Goal: Transaction & Acquisition: Purchase product/service

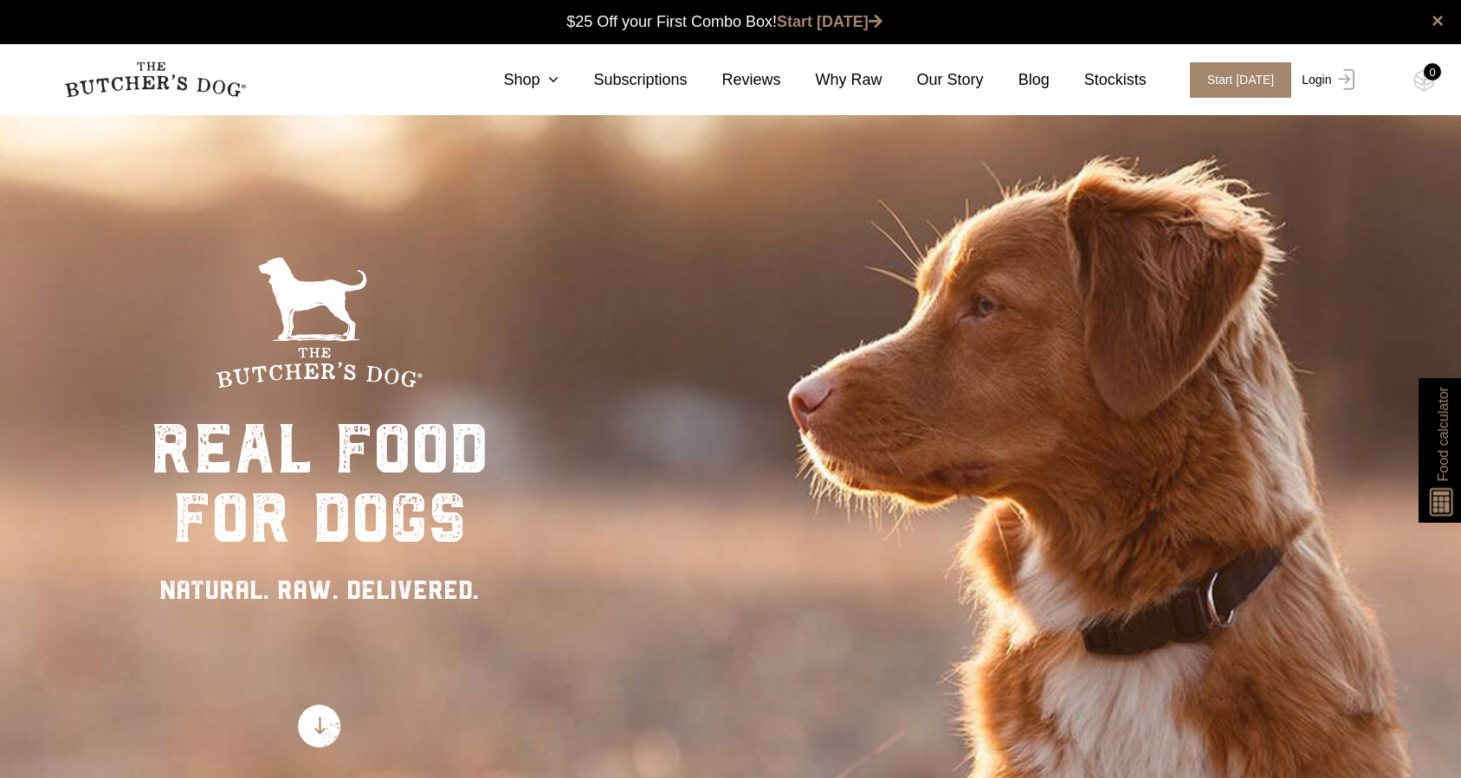
click at [1336, 76] on img at bounding box center [1343, 79] width 23 height 21
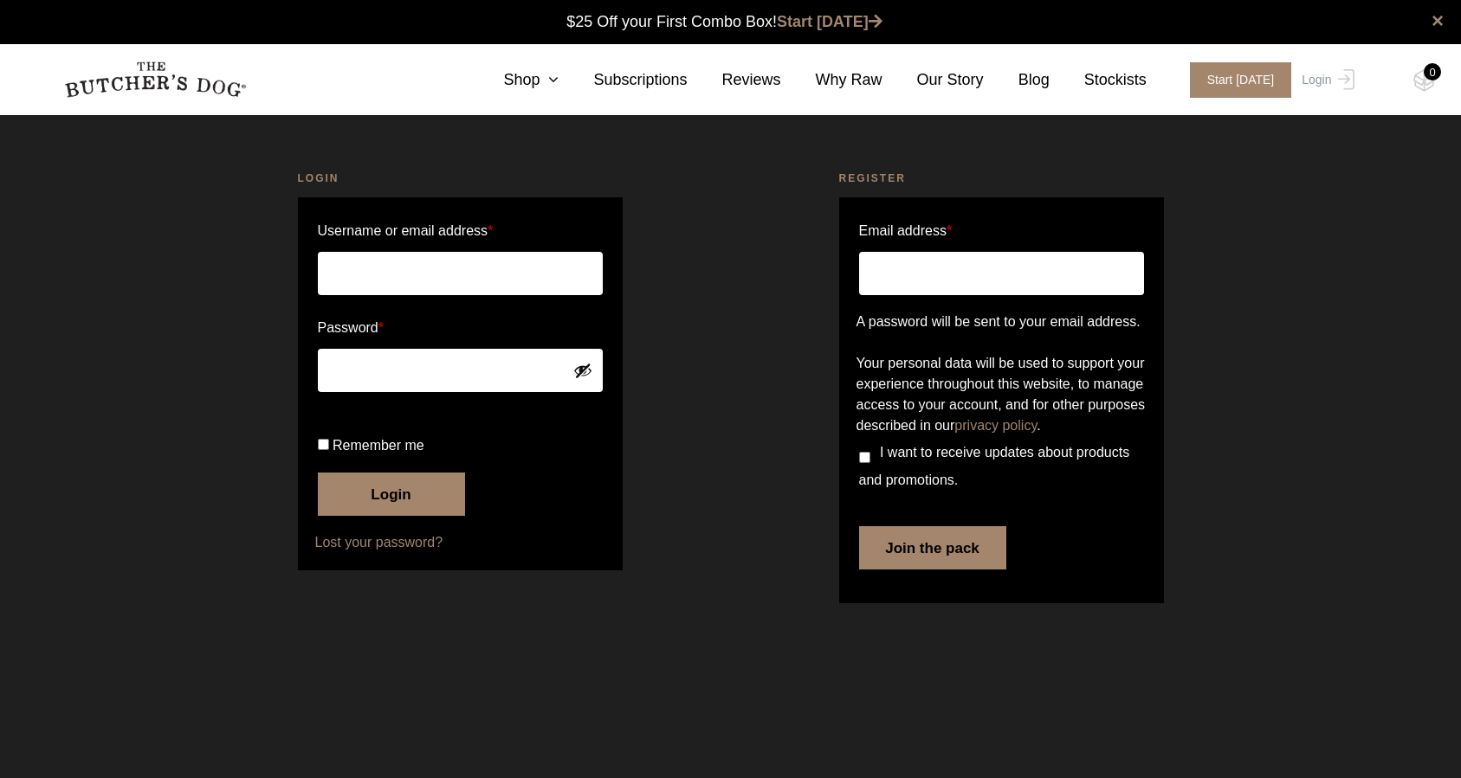
click at [451, 273] on input "Username or email address *" at bounding box center [460, 273] width 285 height 43
type input "[EMAIL_ADDRESS][DOMAIN_NAME]"
click at [371, 516] on button "Login" at bounding box center [391, 494] width 147 height 43
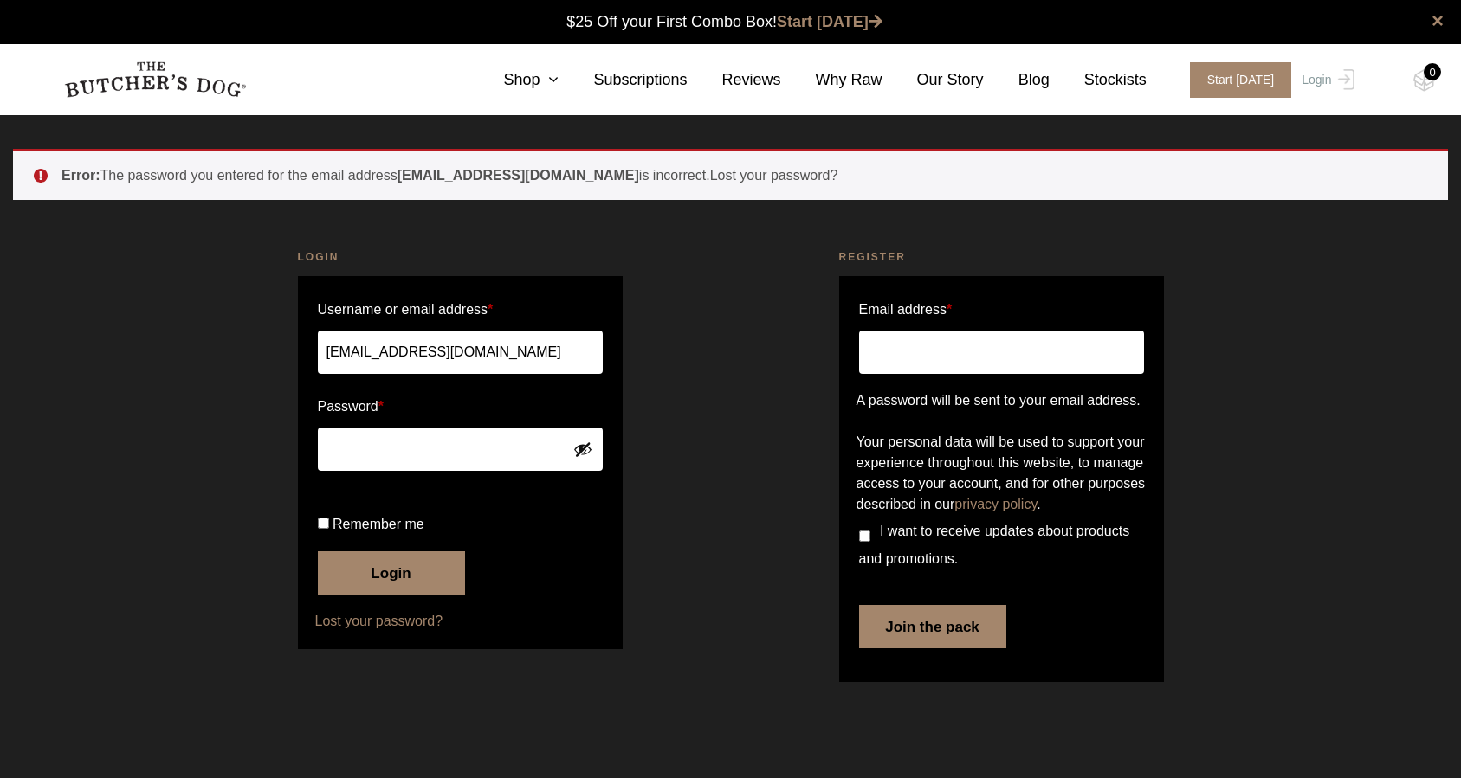
click at [323, 529] on input "Remember me" at bounding box center [323, 523] width 11 height 11
checkbox input "true"
click at [582, 444] on button "Show password" at bounding box center [582, 449] width 19 height 19
click at [582, 444] on button "Hide password" at bounding box center [582, 449] width 19 height 19
click at [582, 444] on button "Show password" at bounding box center [582, 449] width 19 height 19
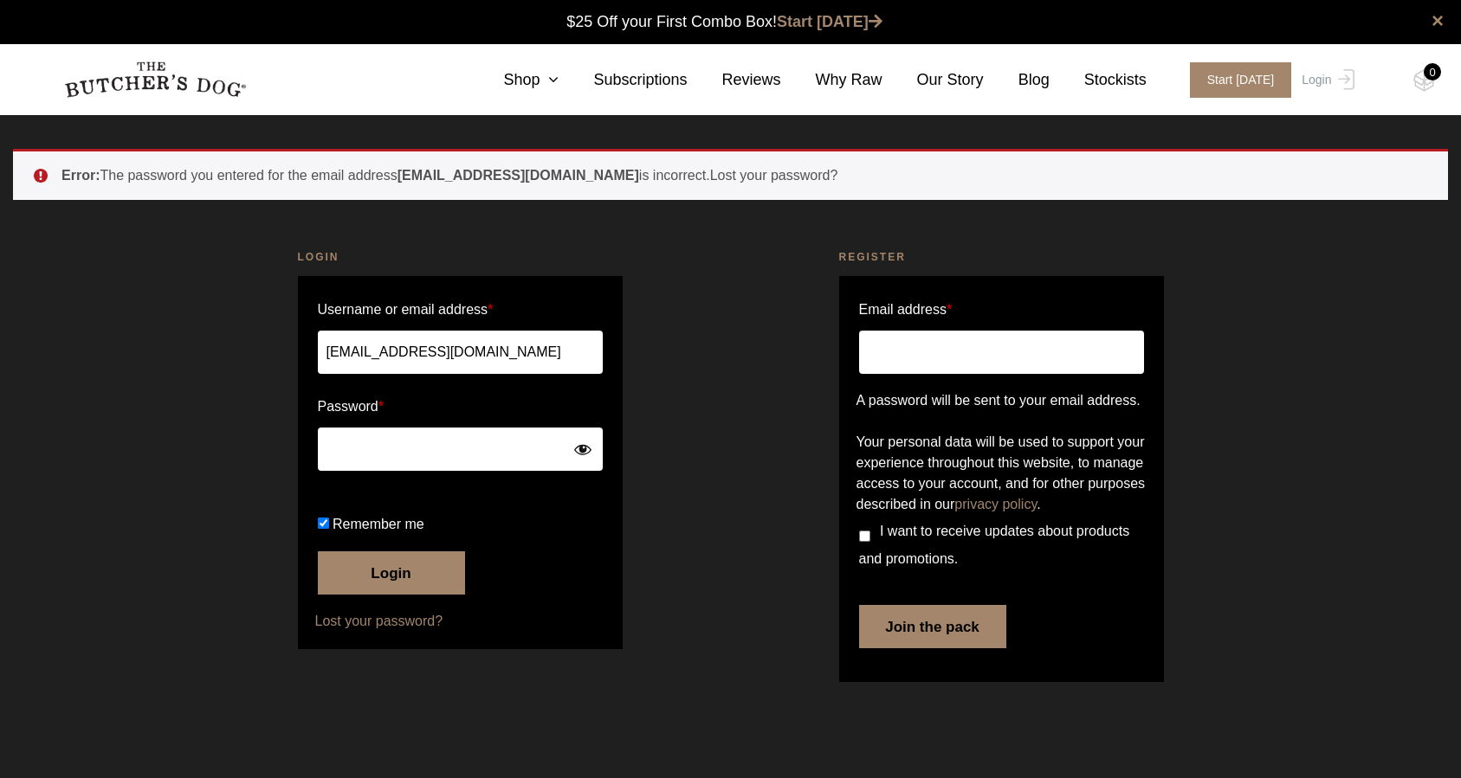
click at [378, 595] on button "Login" at bounding box center [391, 573] width 147 height 43
click at [318, 552] on button "Login" at bounding box center [391, 573] width 147 height 43
click at [578, 453] on button "Show password" at bounding box center [582, 449] width 19 height 19
click at [408, 595] on button "Login" at bounding box center [391, 573] width 147 height 43
click at [376, 632] on link "Lost your password?" at bounding box center [460, 621] width 290 height 21
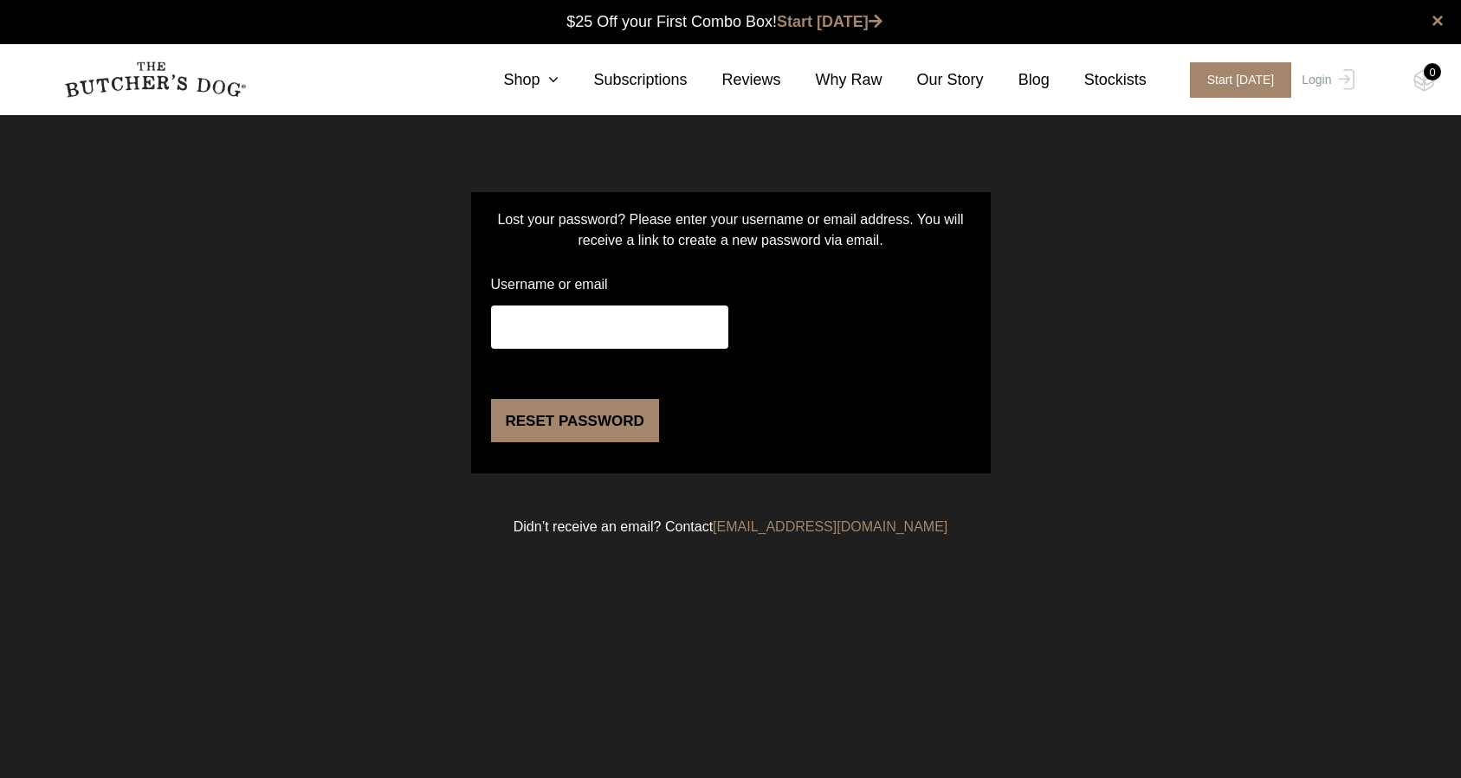
click at [594, 320] on input "Username or email" at bounding box center [609, 327] width 237 height 43
type input "adroberts1@gmail.com"
click at [554, 443] on button "Reset password" at bounding box center [575, 420] width 168 height 43
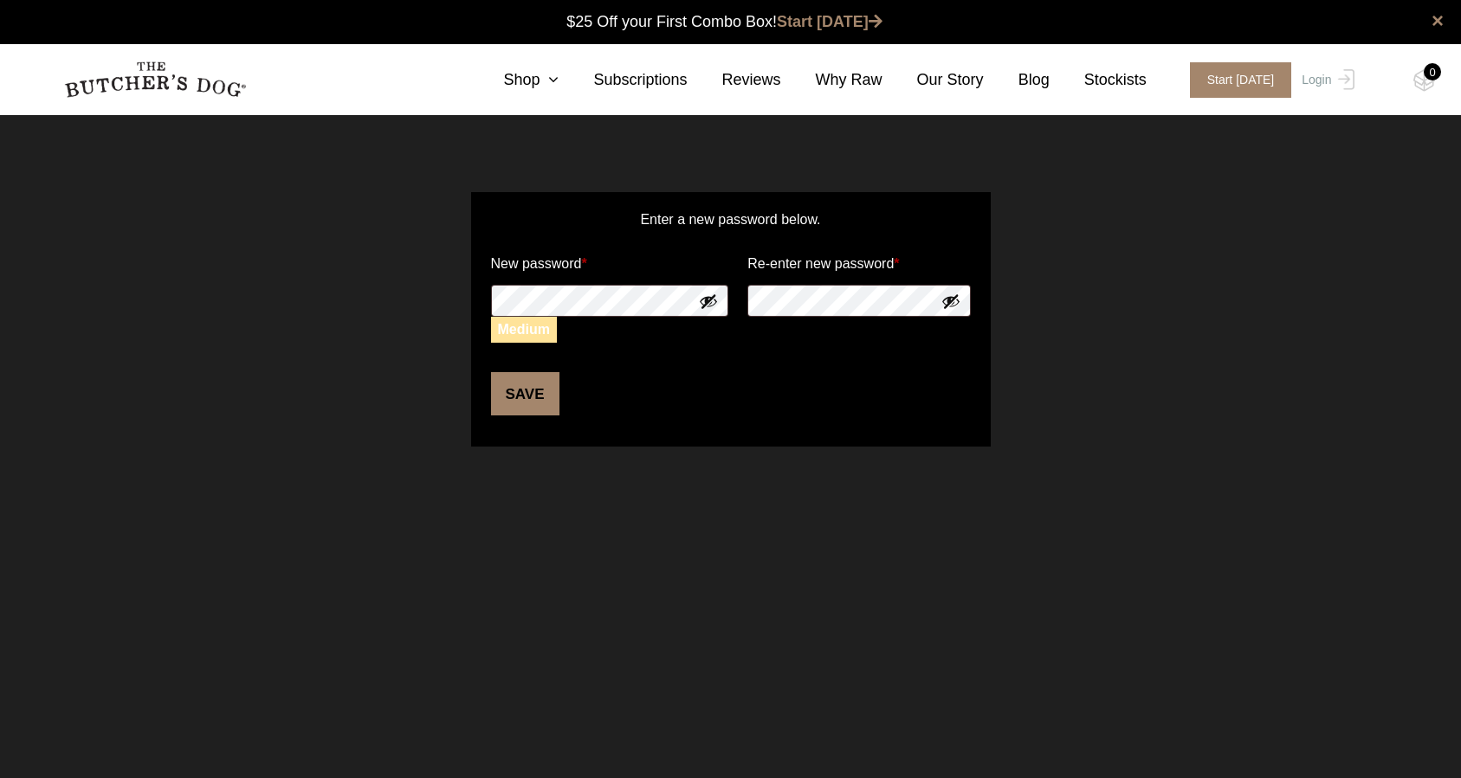
click at [522, 398] on button "Save" at bounding box center [525, 393] width 68 height 43
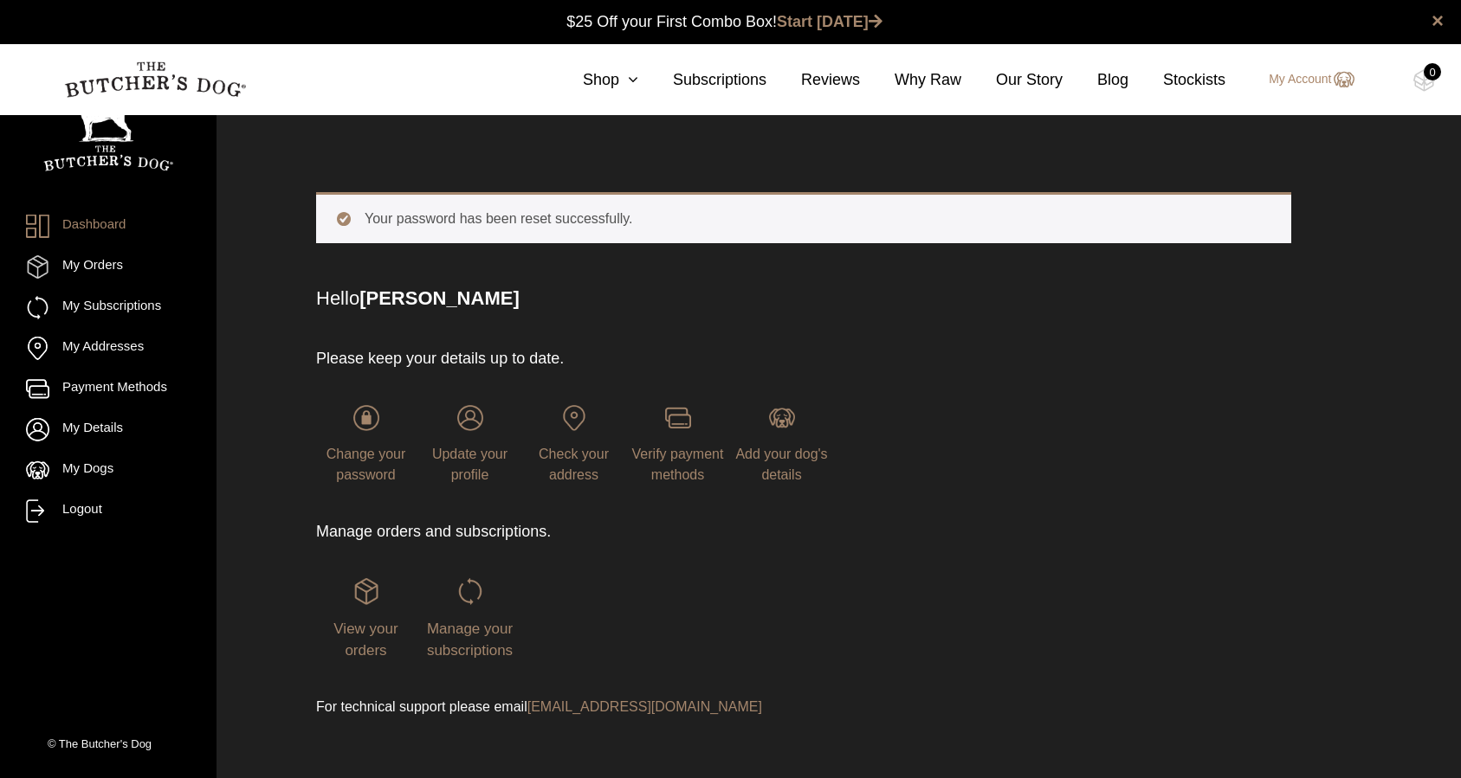
scroll to position [1, 0]
click at [104, 266] on link "My Orders" at bounding box center [108, 266] width 165 height 23
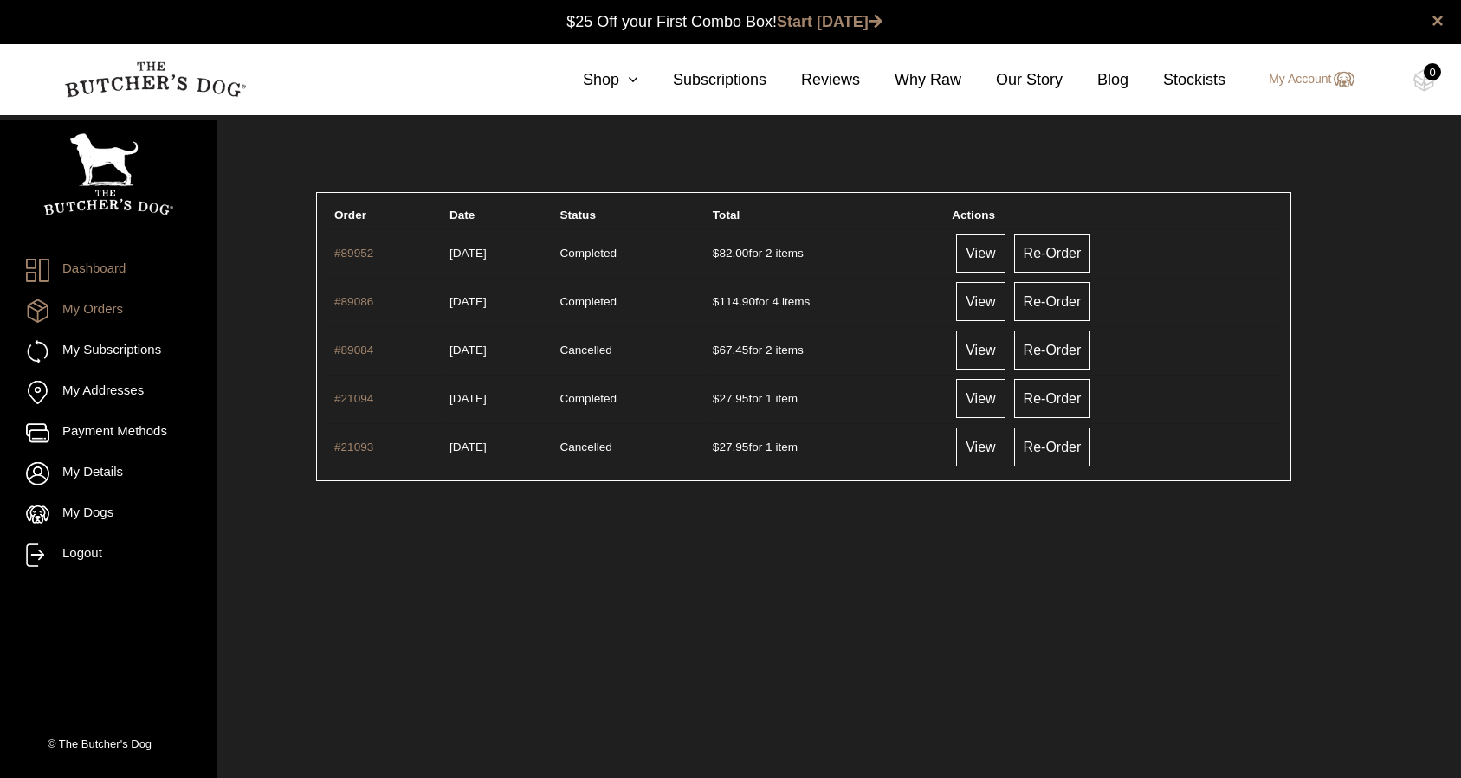
click at [92, 265] on link "Dashboard" at bounding box center [108, 270] width 165 height 23
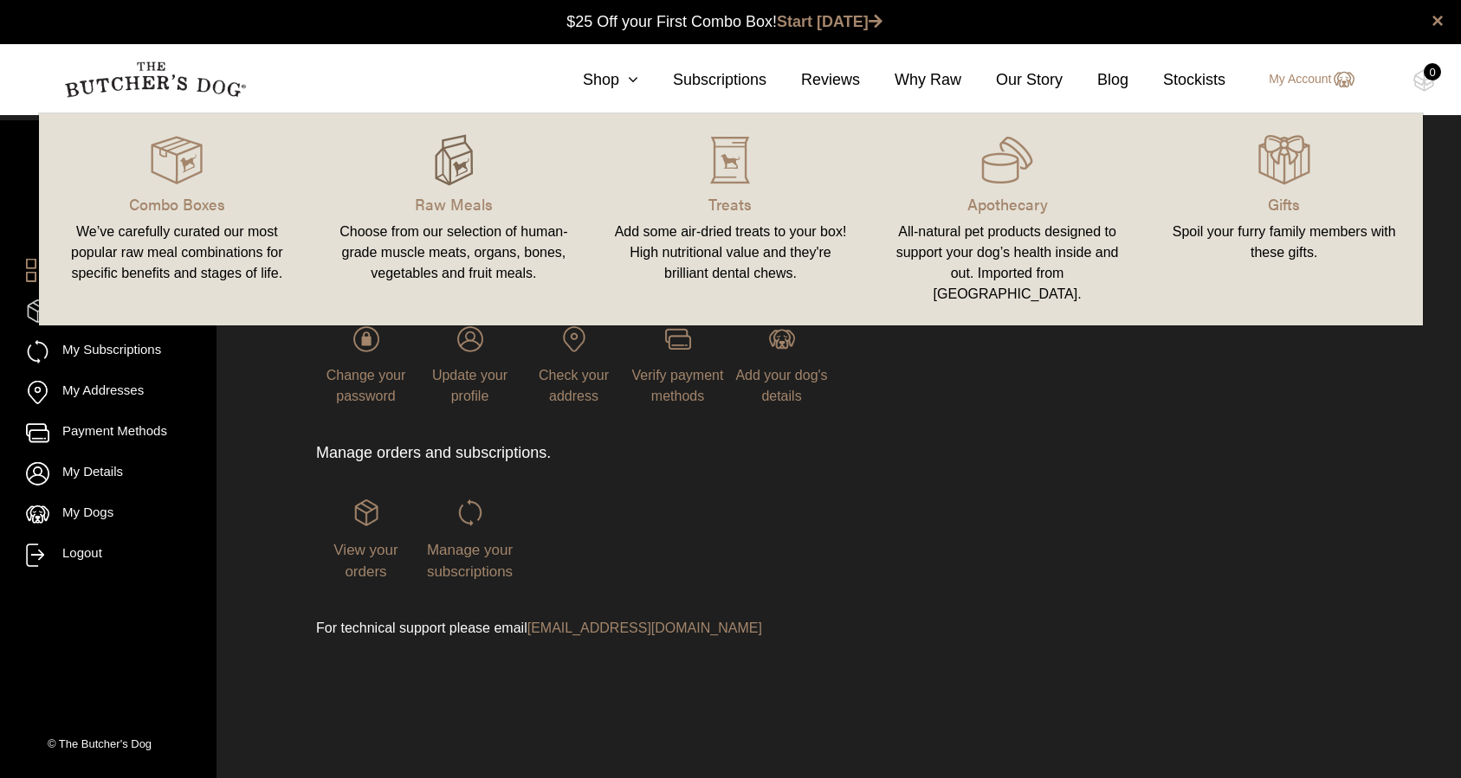
click at [469, 175] on img at bounding box center [454, 160] width 52 height 52
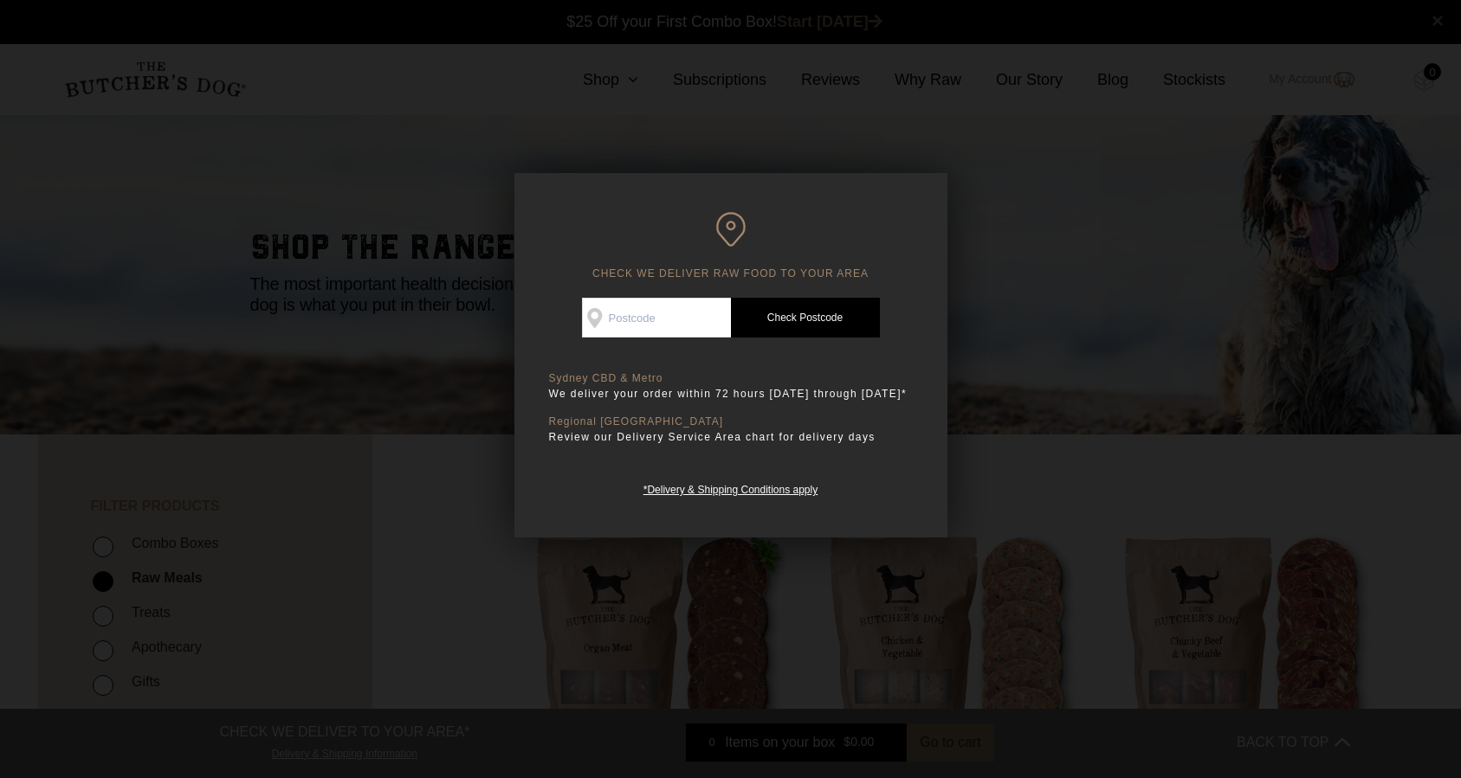
scroll to position [1, 0]
click at [641, 326] on input "Check Availability At" at bounding box center [656, 318] width 149 height 40
type input "2010"
click at [798, 320] on link "Check Postcode" at bounding box center [805, 318] width 149 height 40
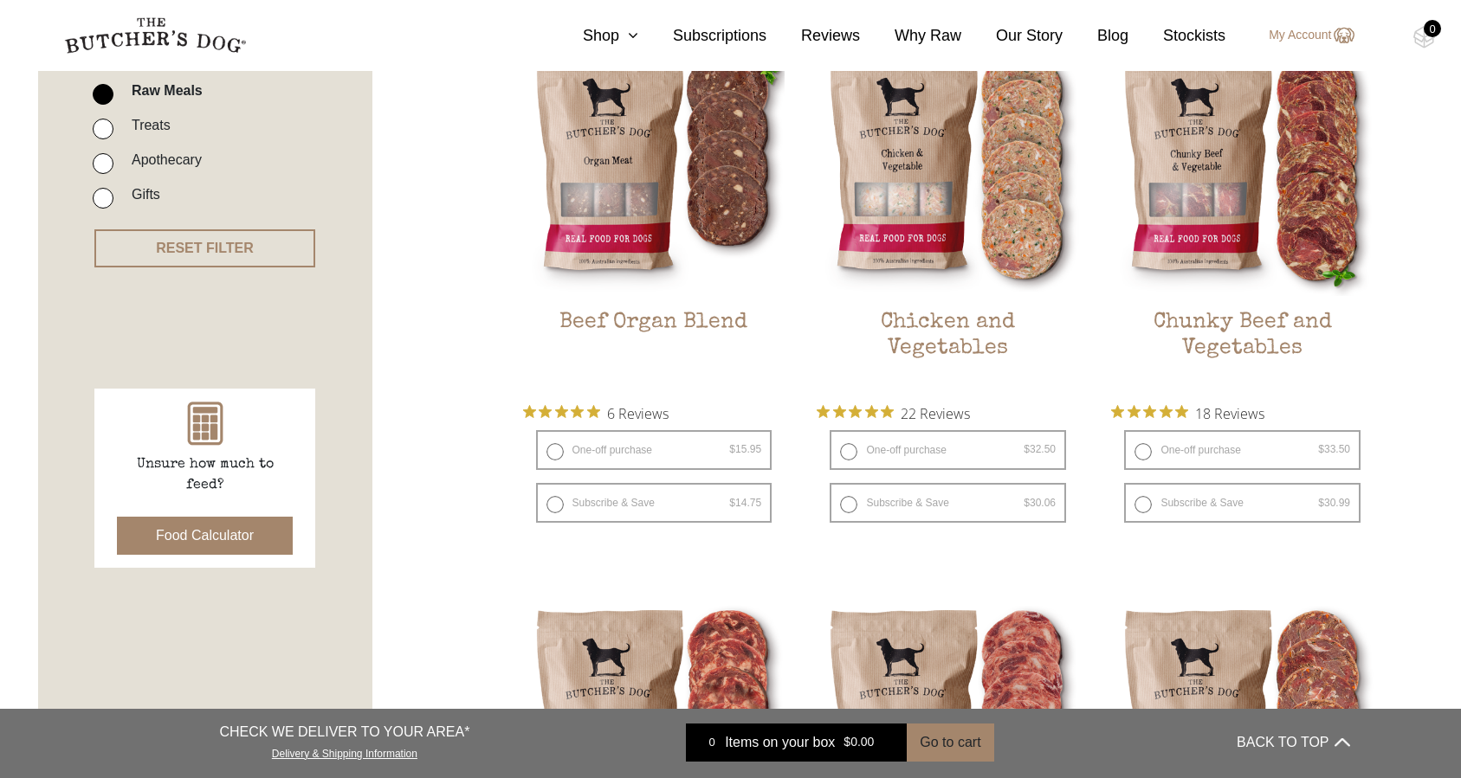
scroll to position [483, 0]
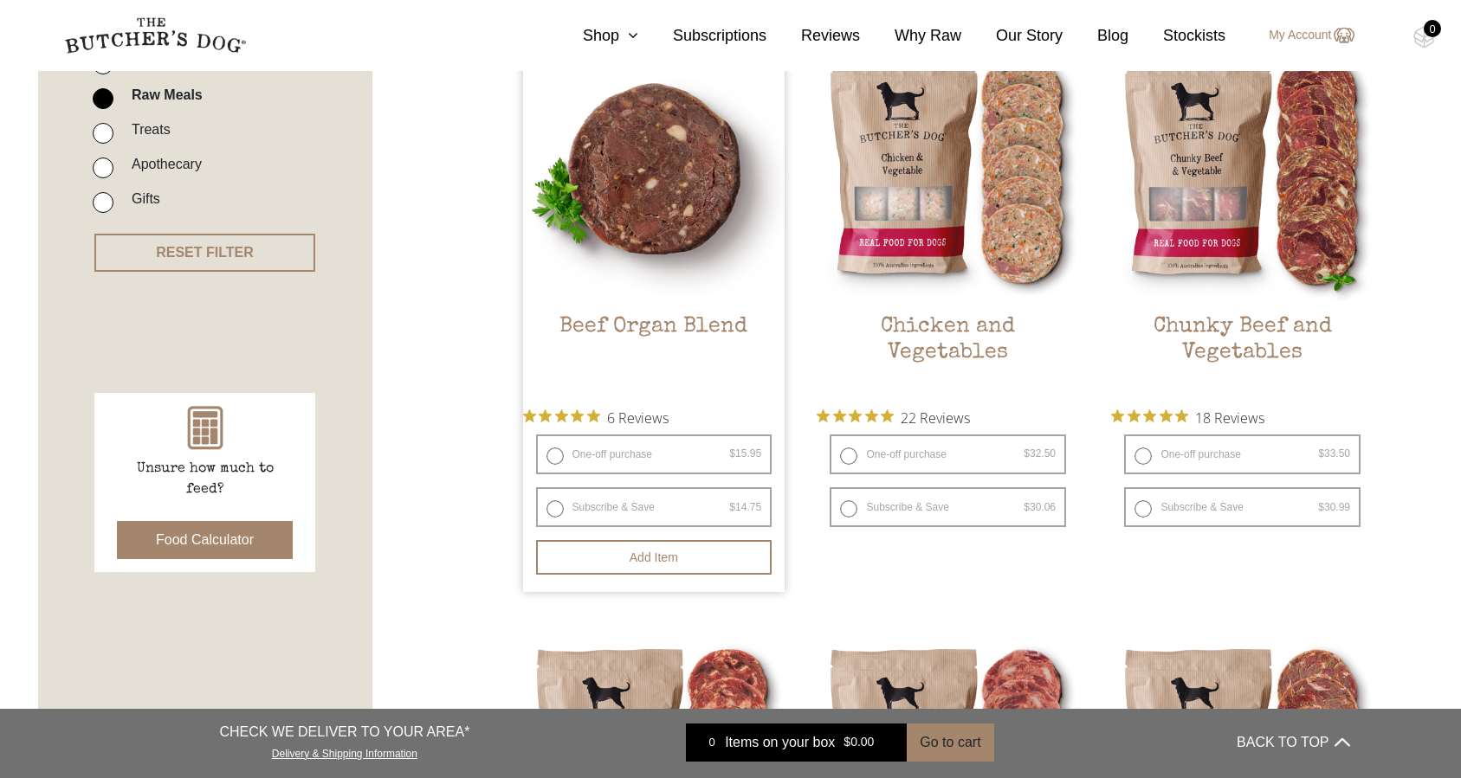
click at [551, 455] on label "One-off purchase $ 15.95 — or subscribe and save 7.5%" at bounding box center [654, 455] width 236 height 40
radio input "true"
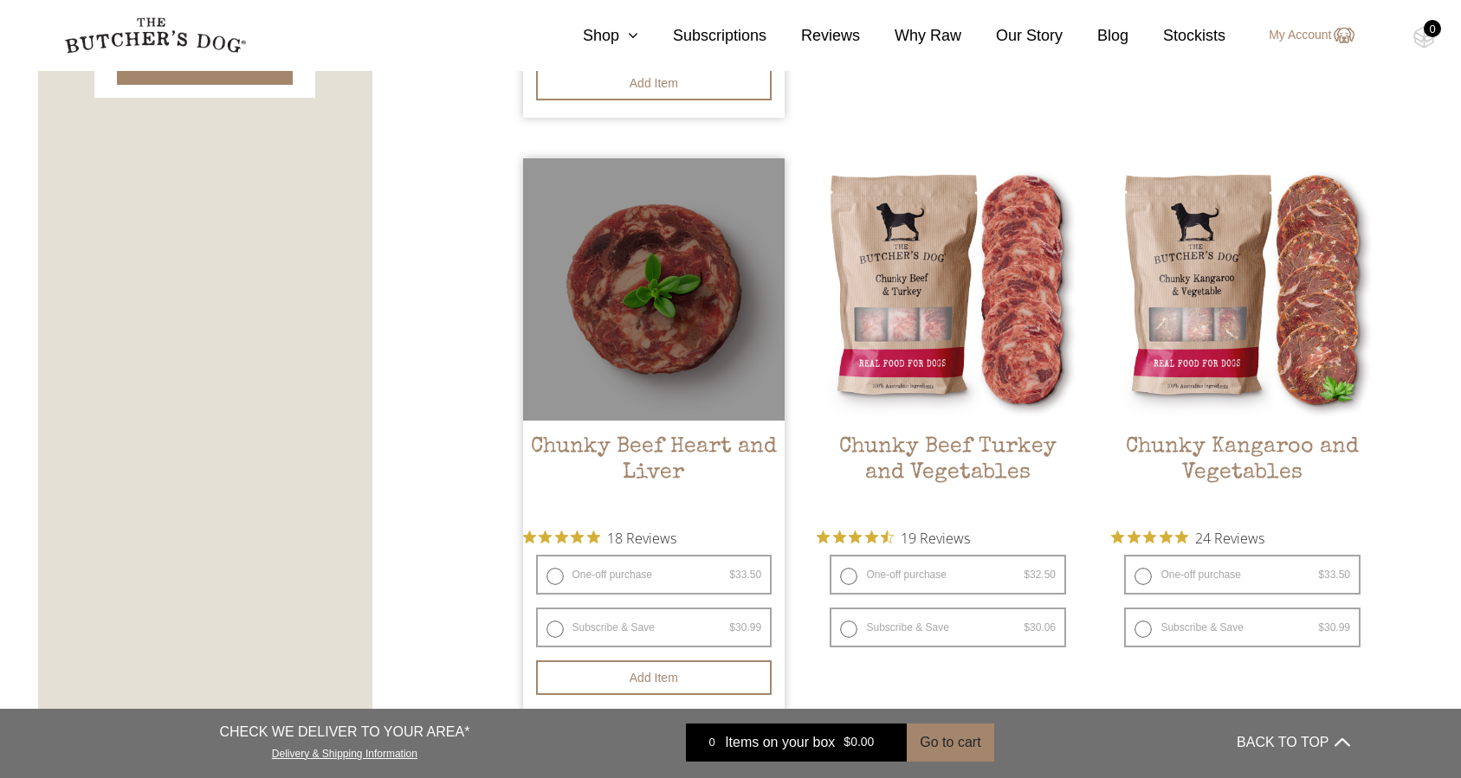
scroll to position [1017, 0]
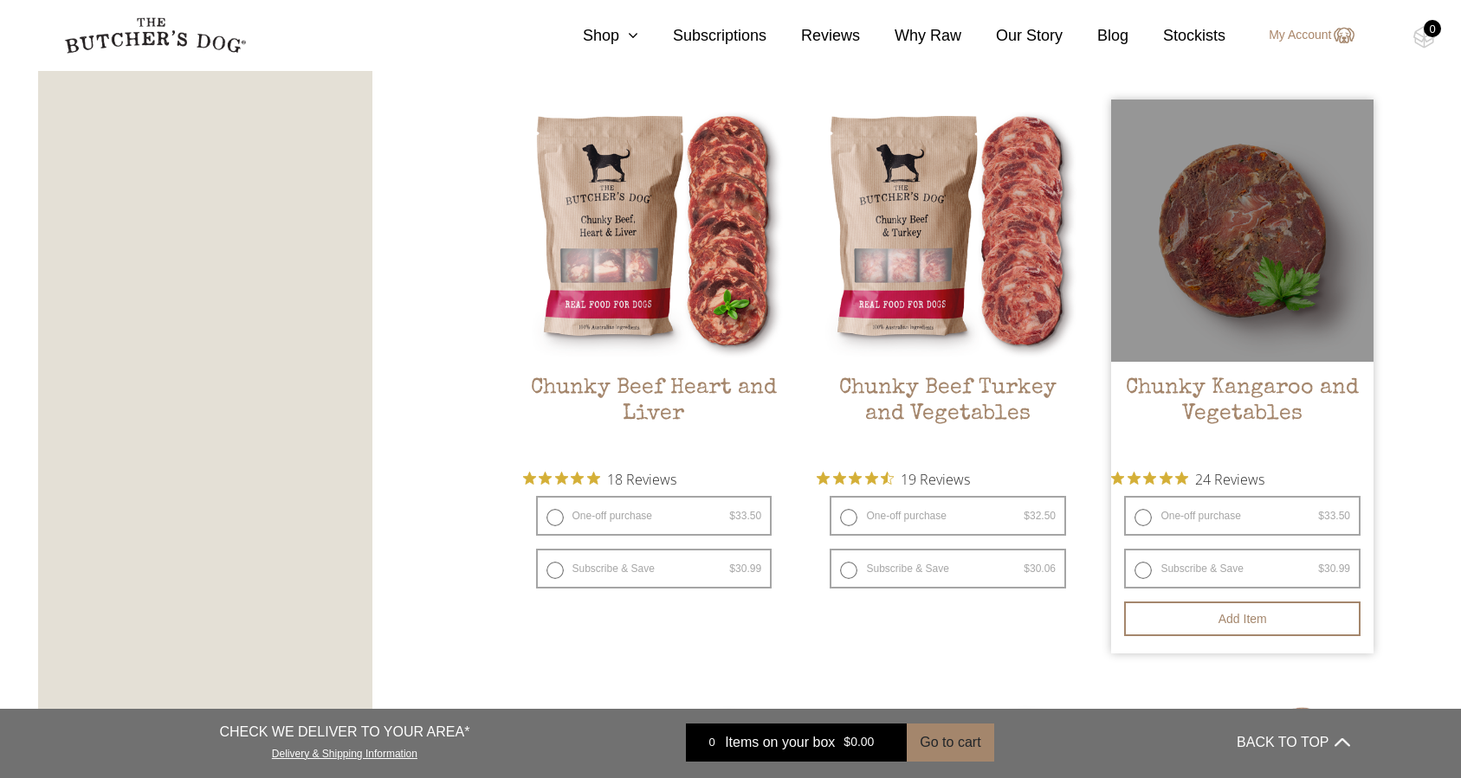
click at [1144, 516] on label "One-off purchase $ 33.50 — or subscribe and save 7.5%" at bounding box center [1242, 516] width 236 height 40
radio input "true"
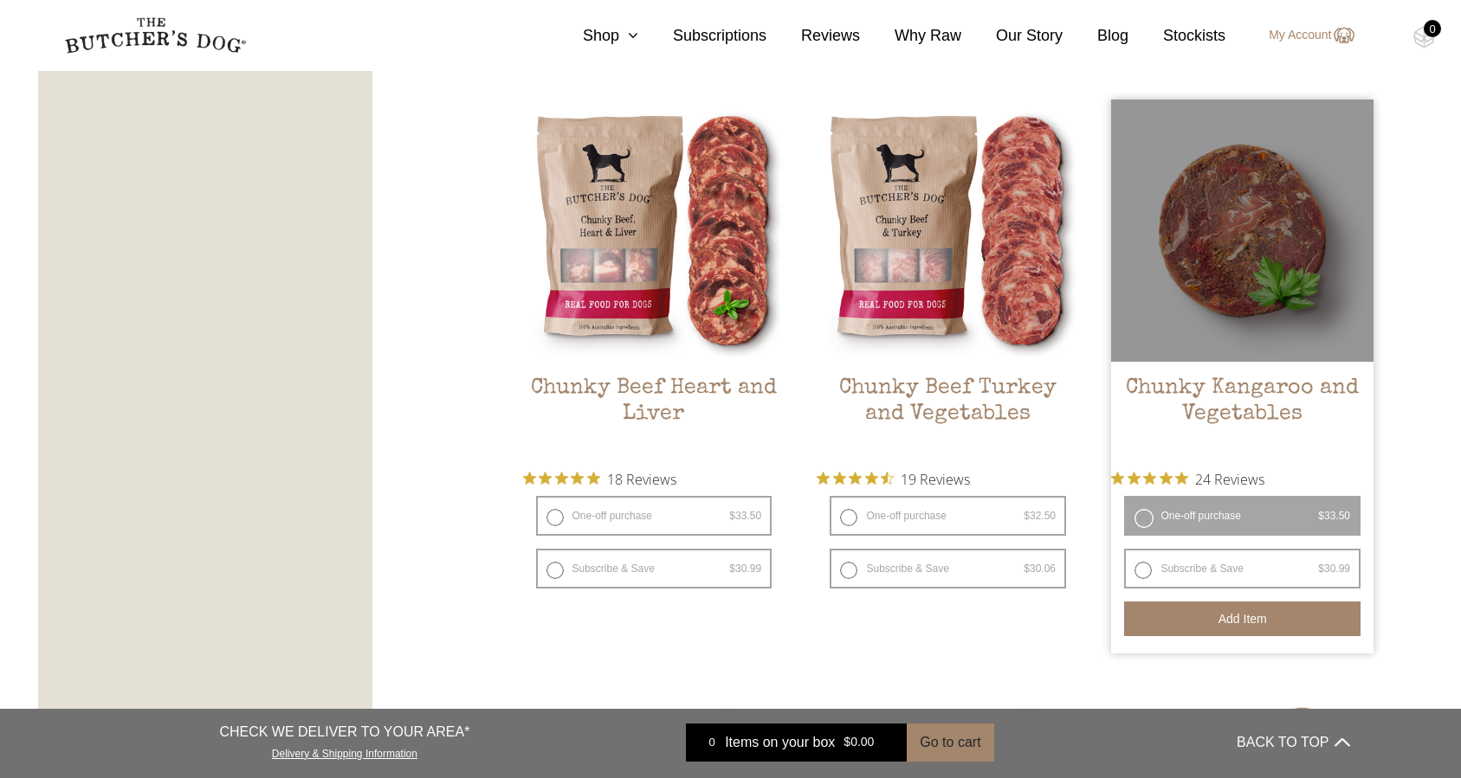
click at [1212, 613] on button "Add item" at bounding box center [1242, 619] width 236 height 35
click at [1147, 515] on label "One-off purchase $ 33.50 — or subscribe and save 7.5%" at bounding box center [1242, 516] width 236 height 40
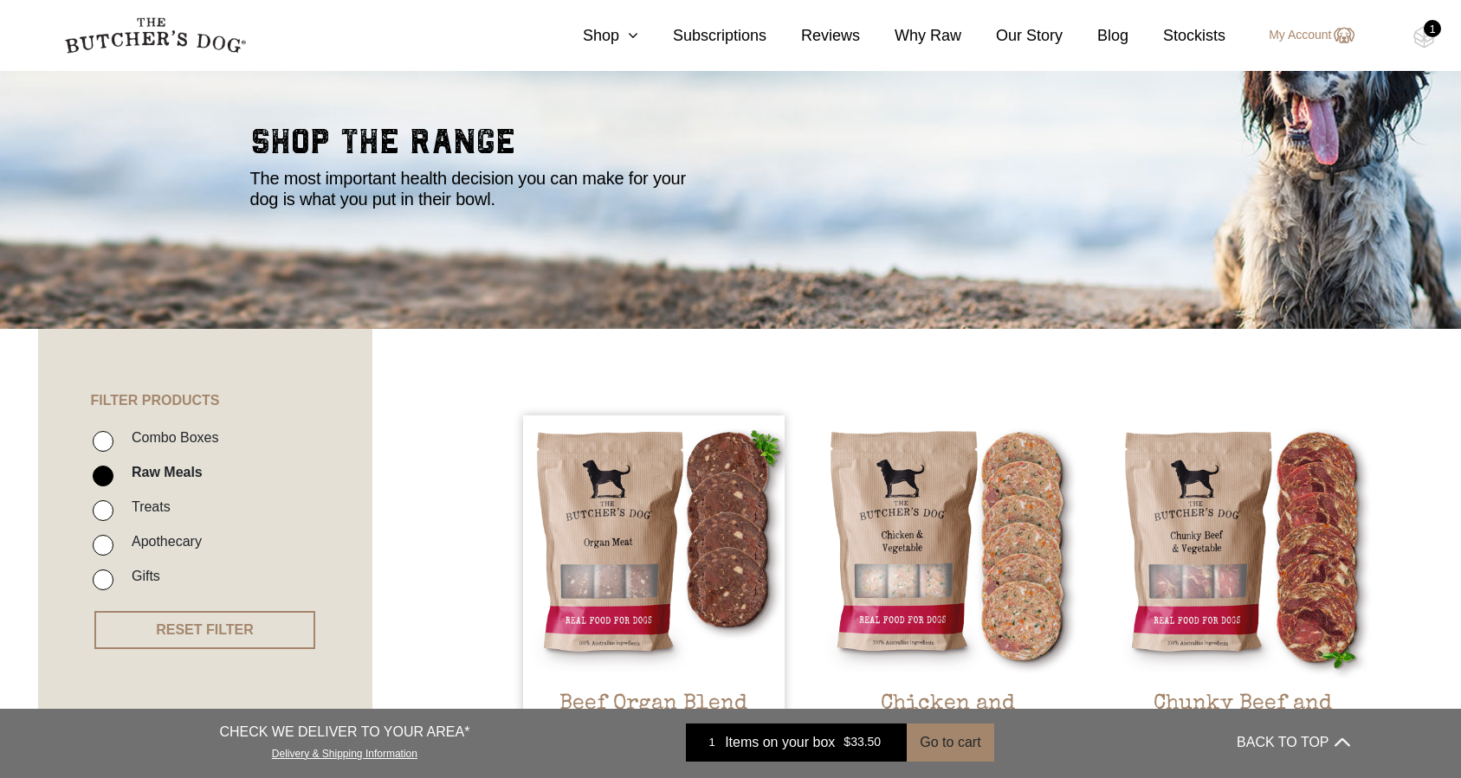
scroll to position [449, 0]
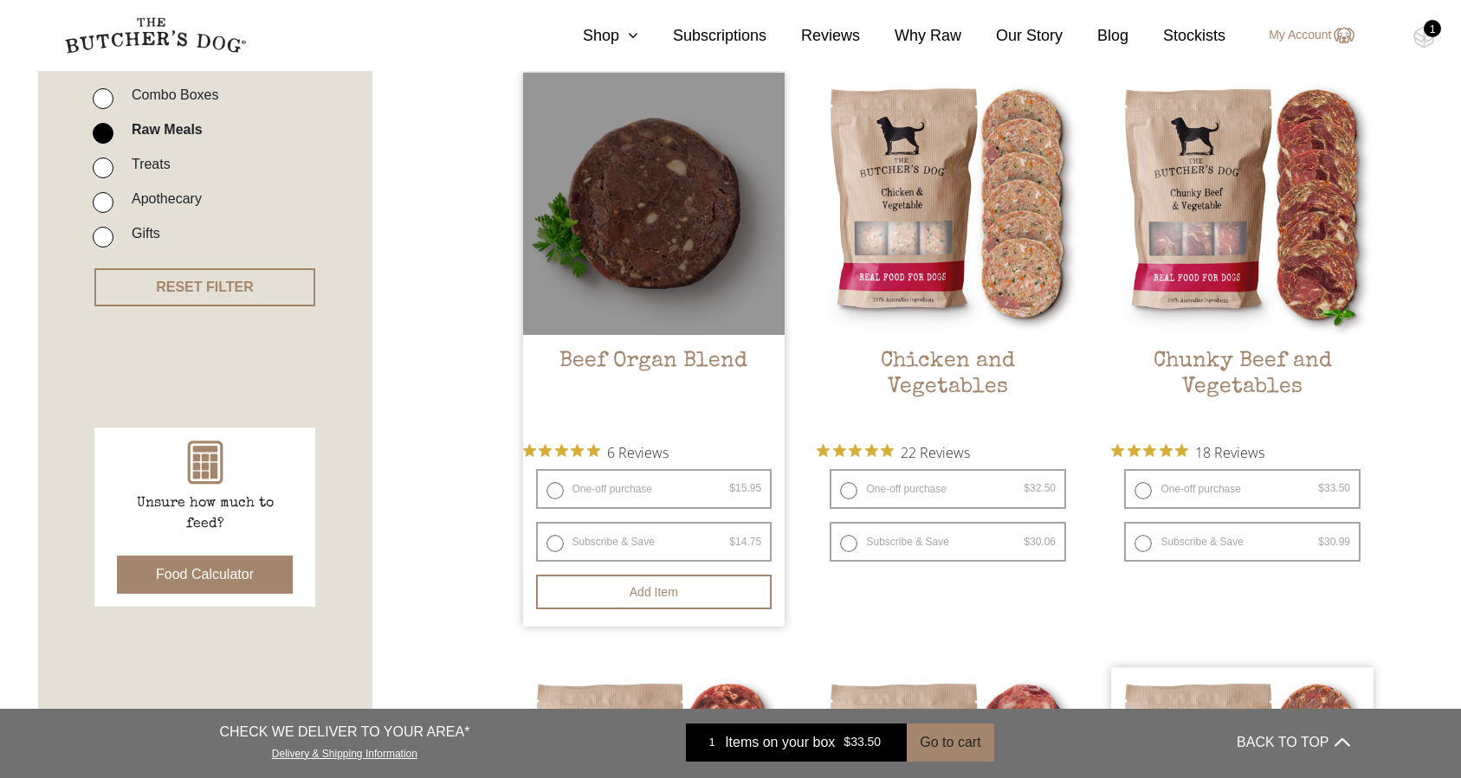
click at [559, 488] on label "One-off purchase $ 15.95 — or subscribe and save 7.5%" at bounding box center [654, 489] width 236 height 40
radio input "true"
radio input "false"
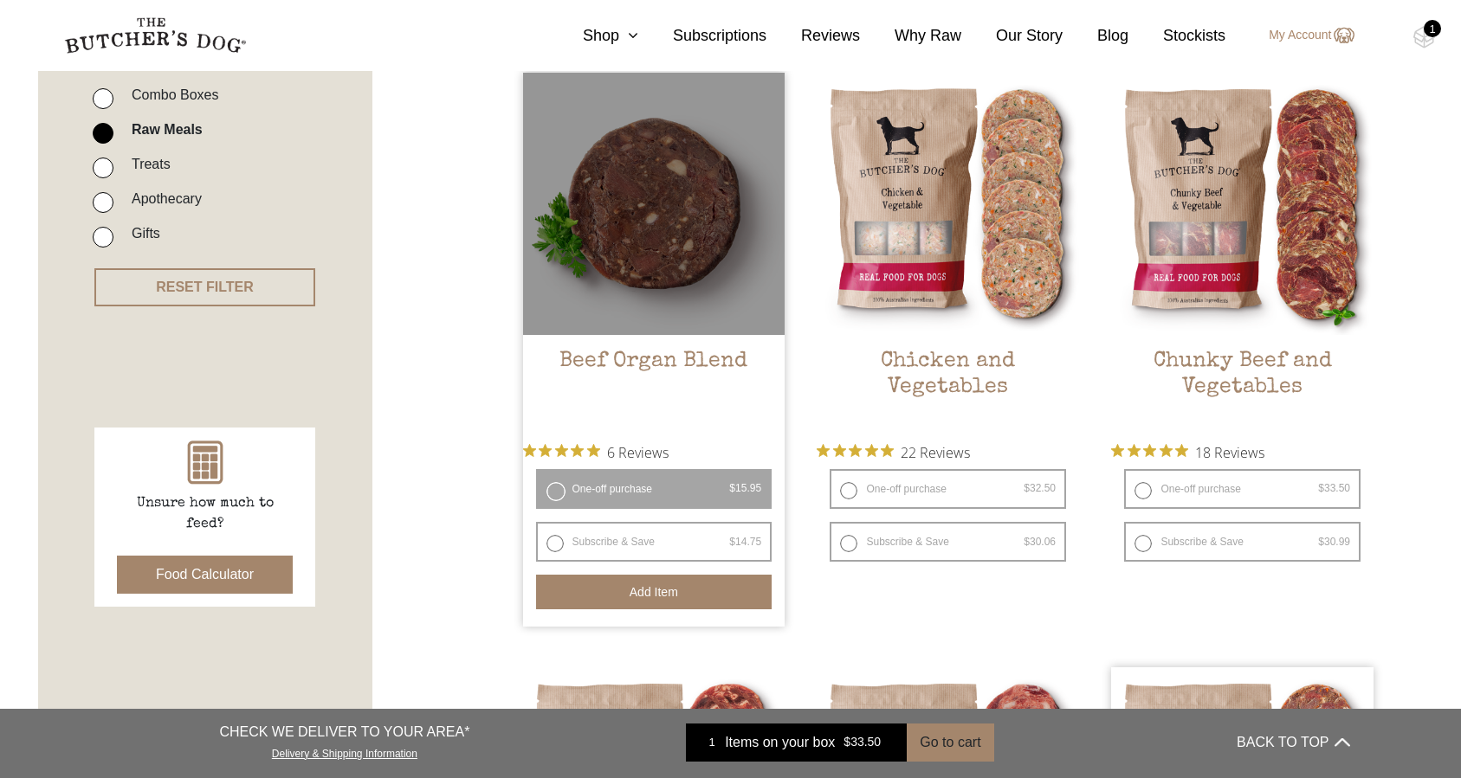
click at [650, 590] on button "Add item" at bounding box center [654, 592] width 236 height 35
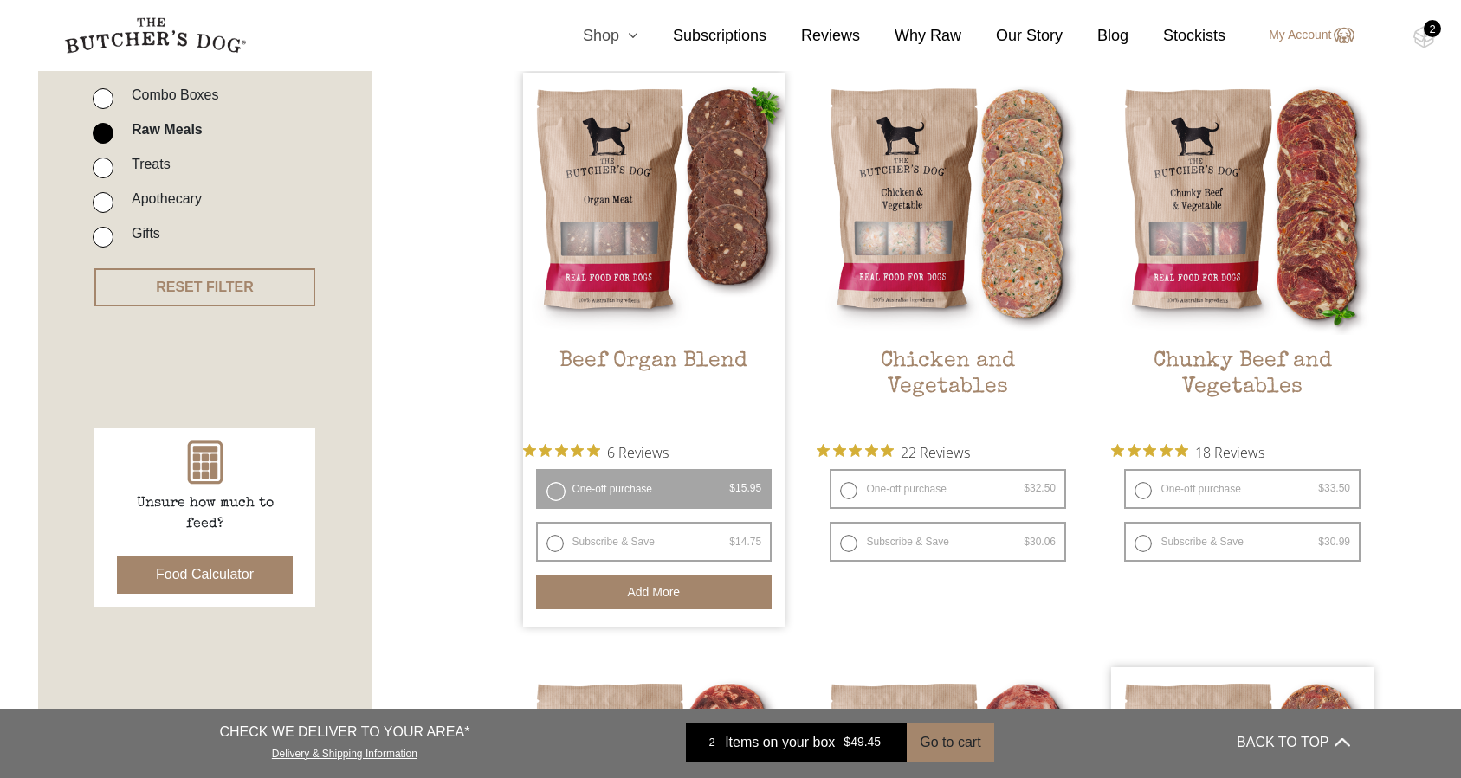
click at [602, 36] on link "Shop" at bounding box center [593, 35] width 90 height 23
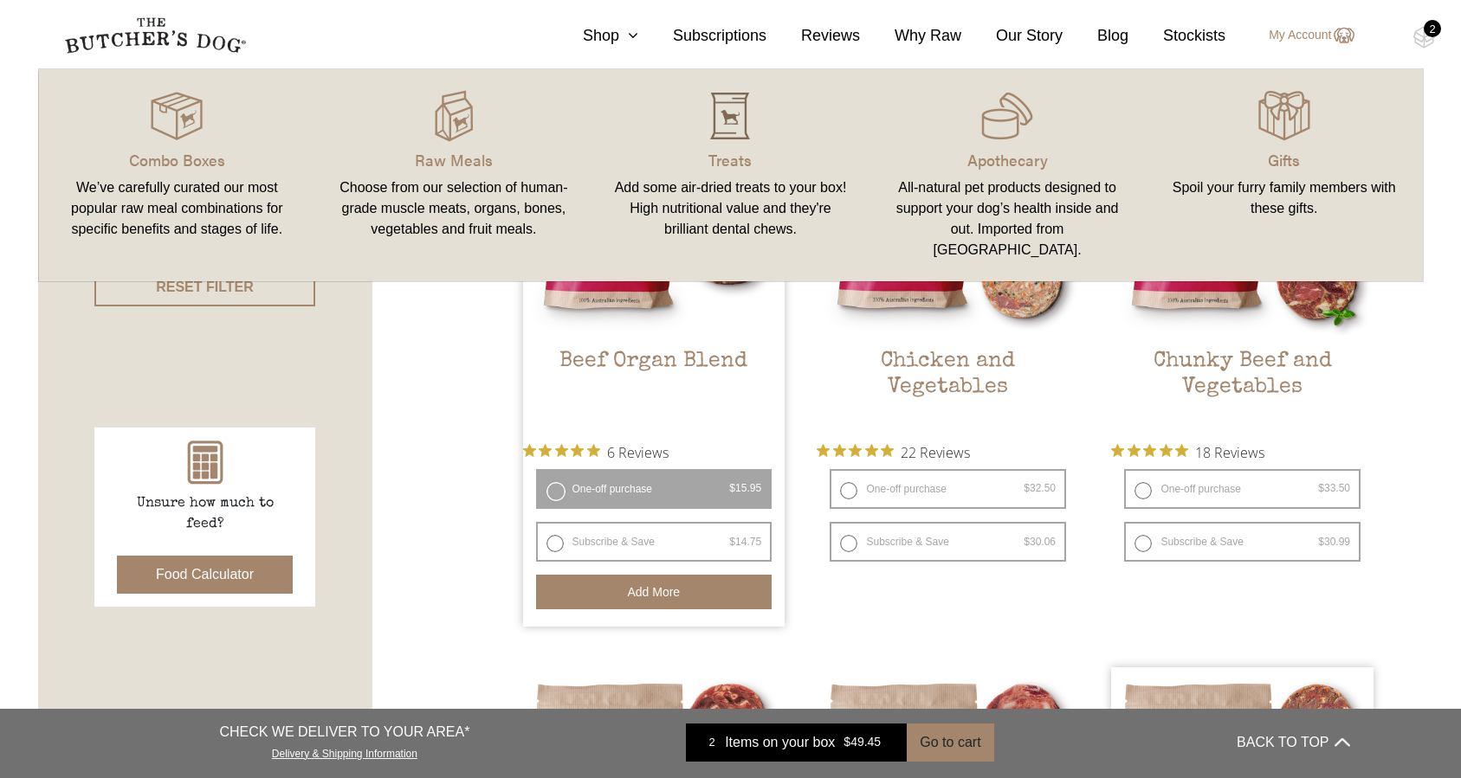
click at [729, 120] on img at bounding box center [730, 116] width 52 height 52
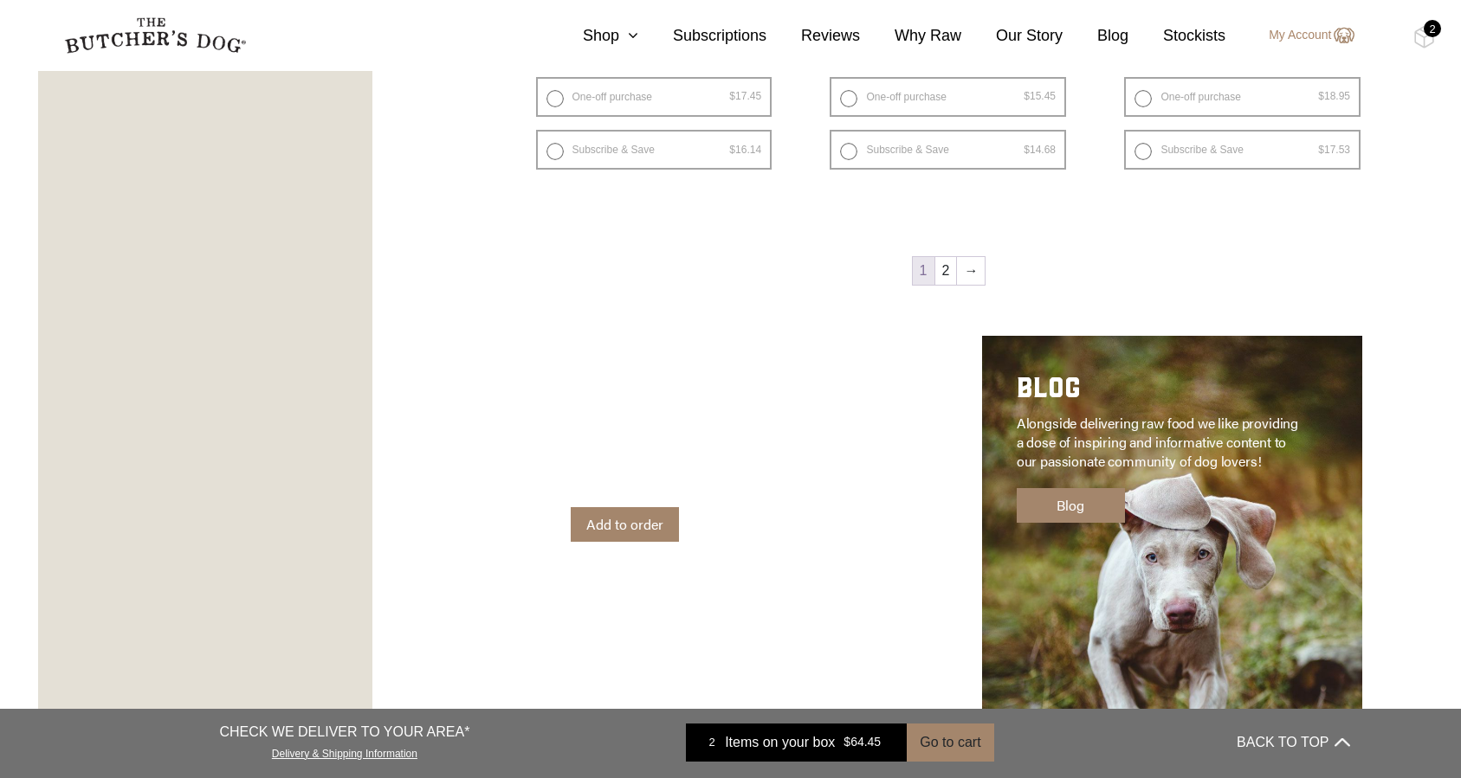
scroll to position [2525, 0]
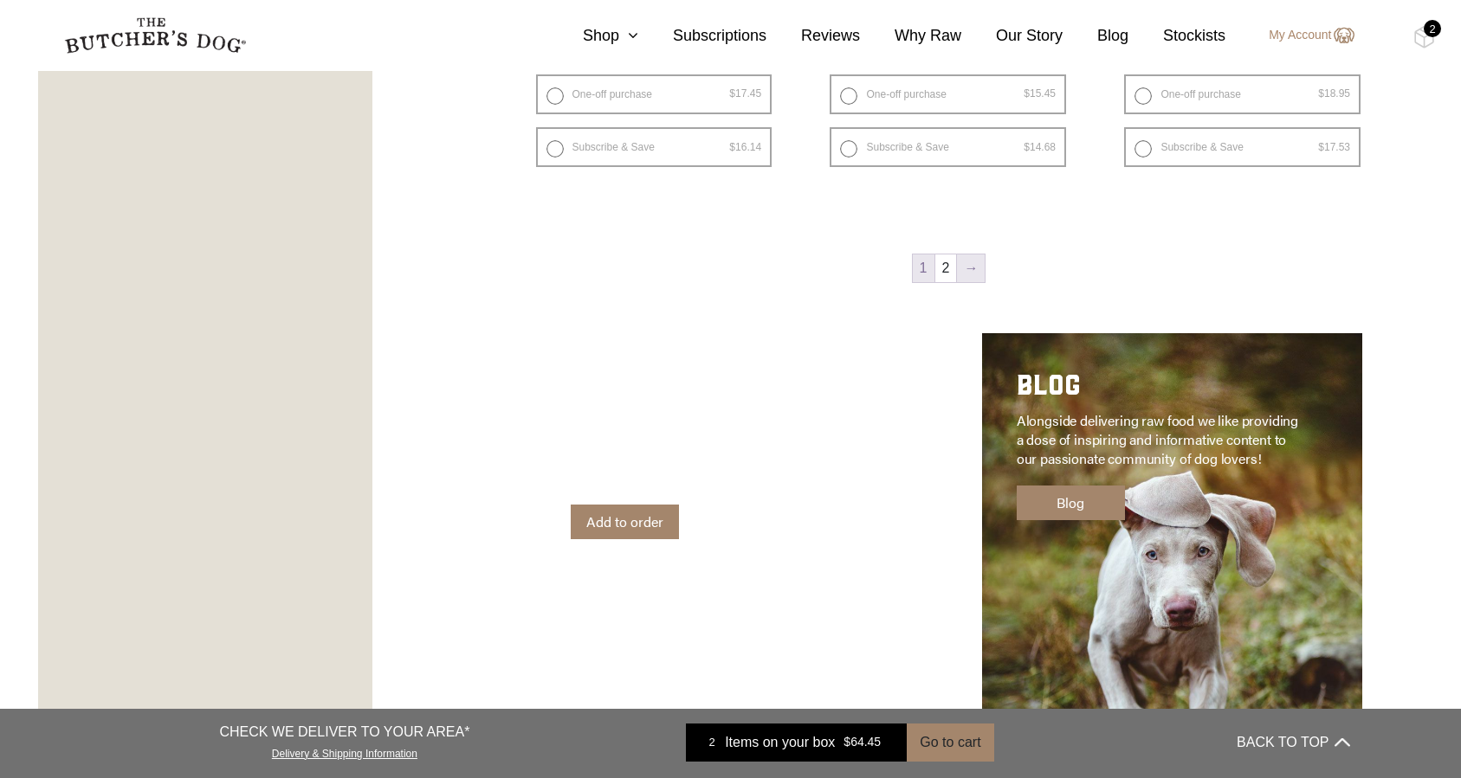
click at [965, 271] on link "→" at bounding box center [971, 269] width 28 height 28
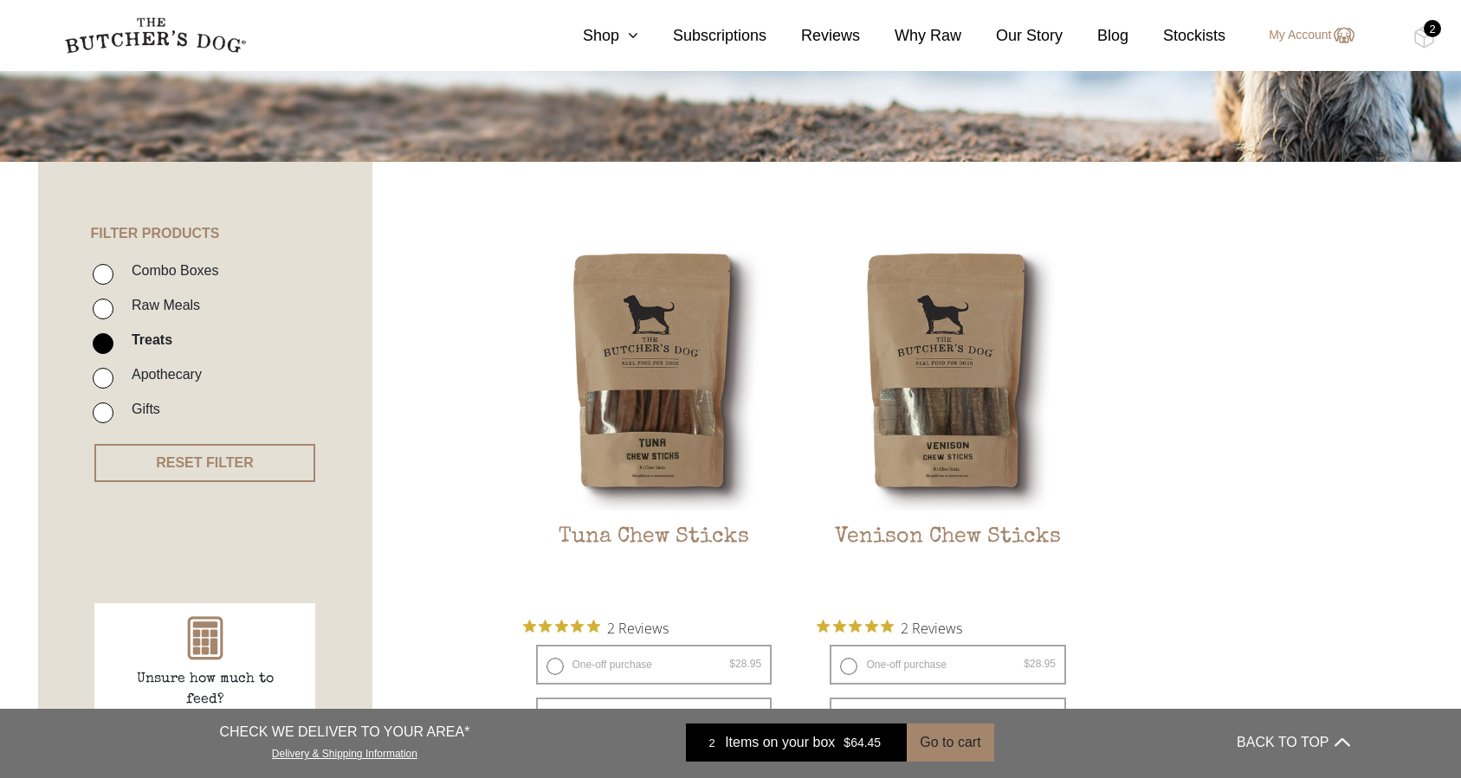
scroll to position [279, 0]
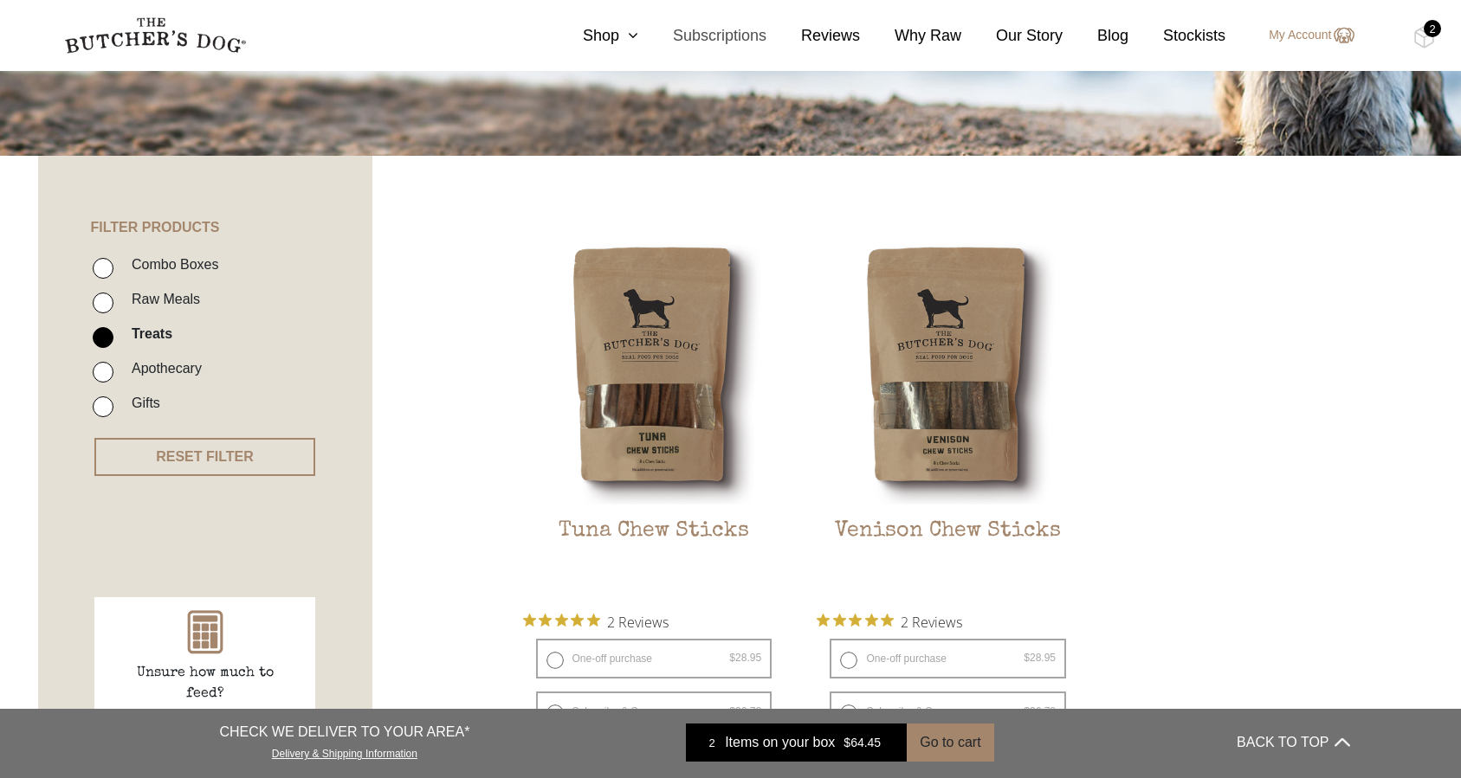
click at [640, 37] on link "Subscriptions" at bounding box center [702, 35] width 128 height 23
click at [619, 36] on icon at bounding box center [628, 36] width 19 height 16
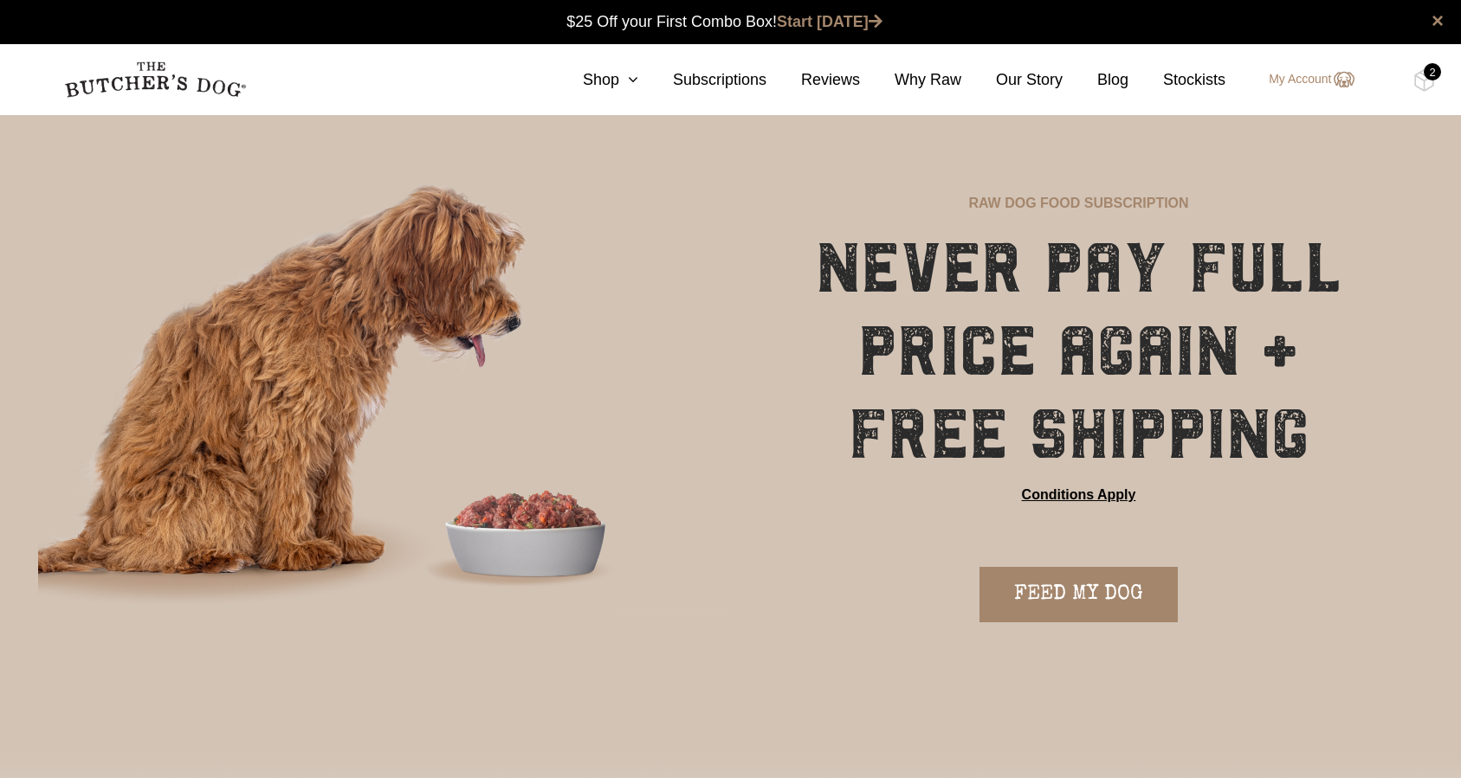
scroll to position [1, 0]
click at [613, 79] on link "Shop" at bounding box center [593, 79] width 90 height 23
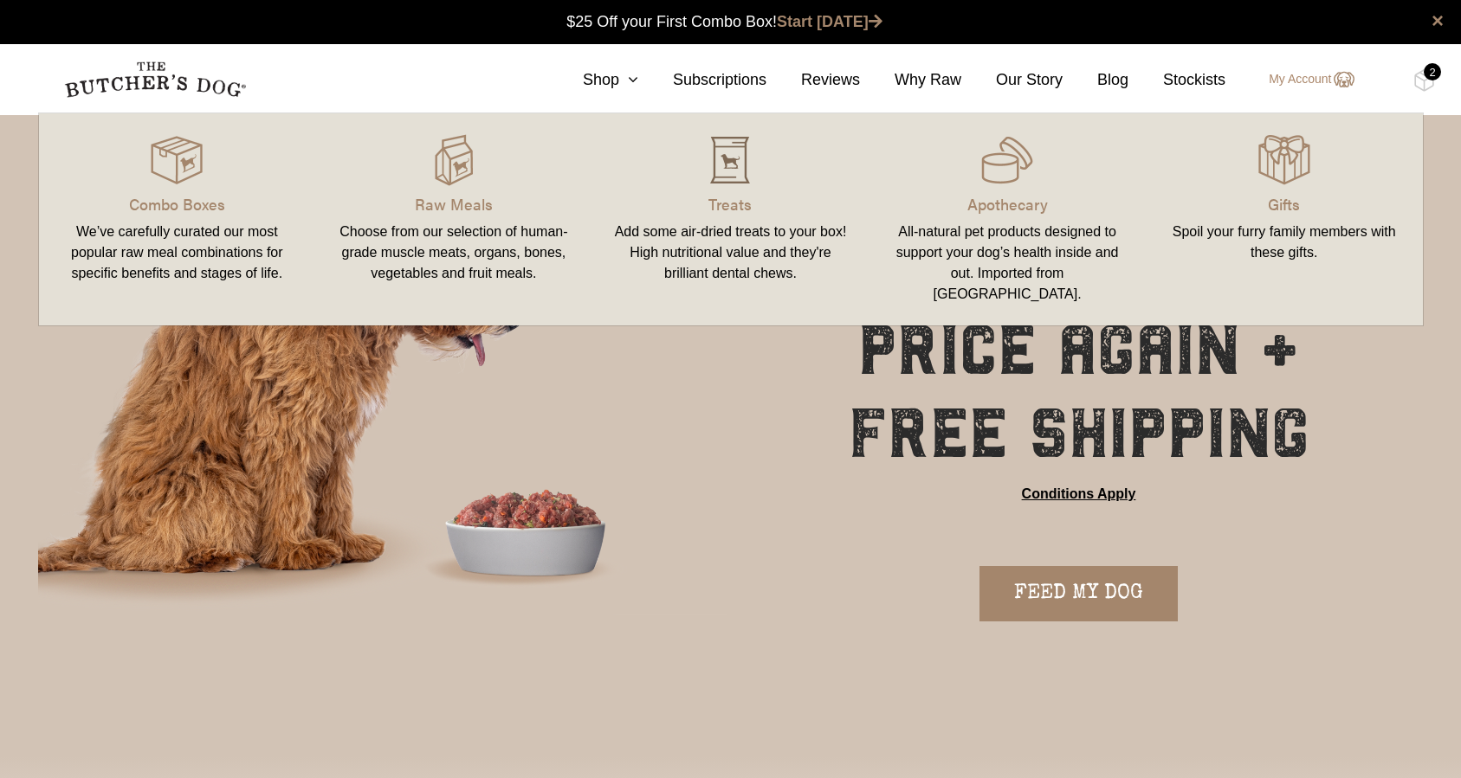
click at [733, 170] on img at bounding box center [730, 160] width 52 height 52
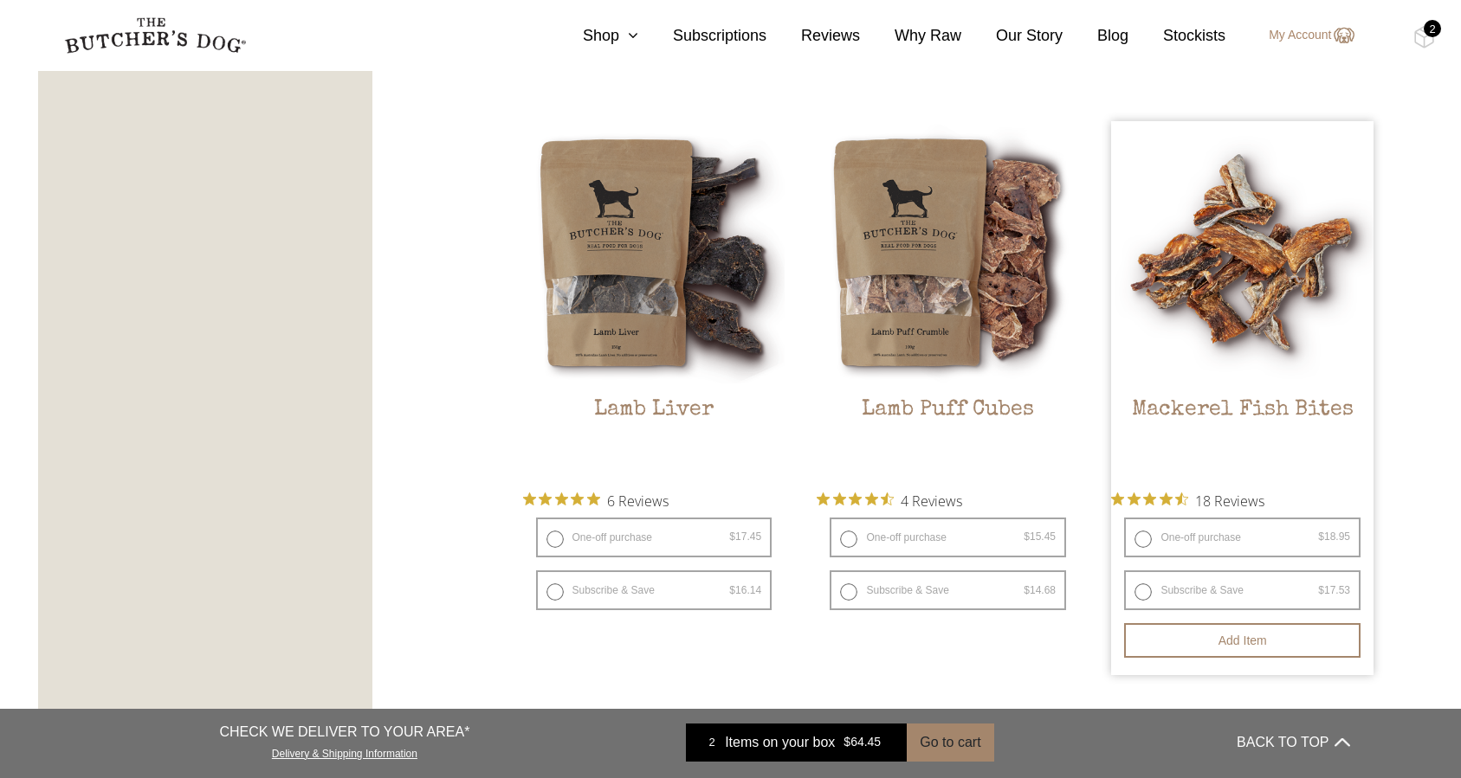
scroll to position [2140, 0]
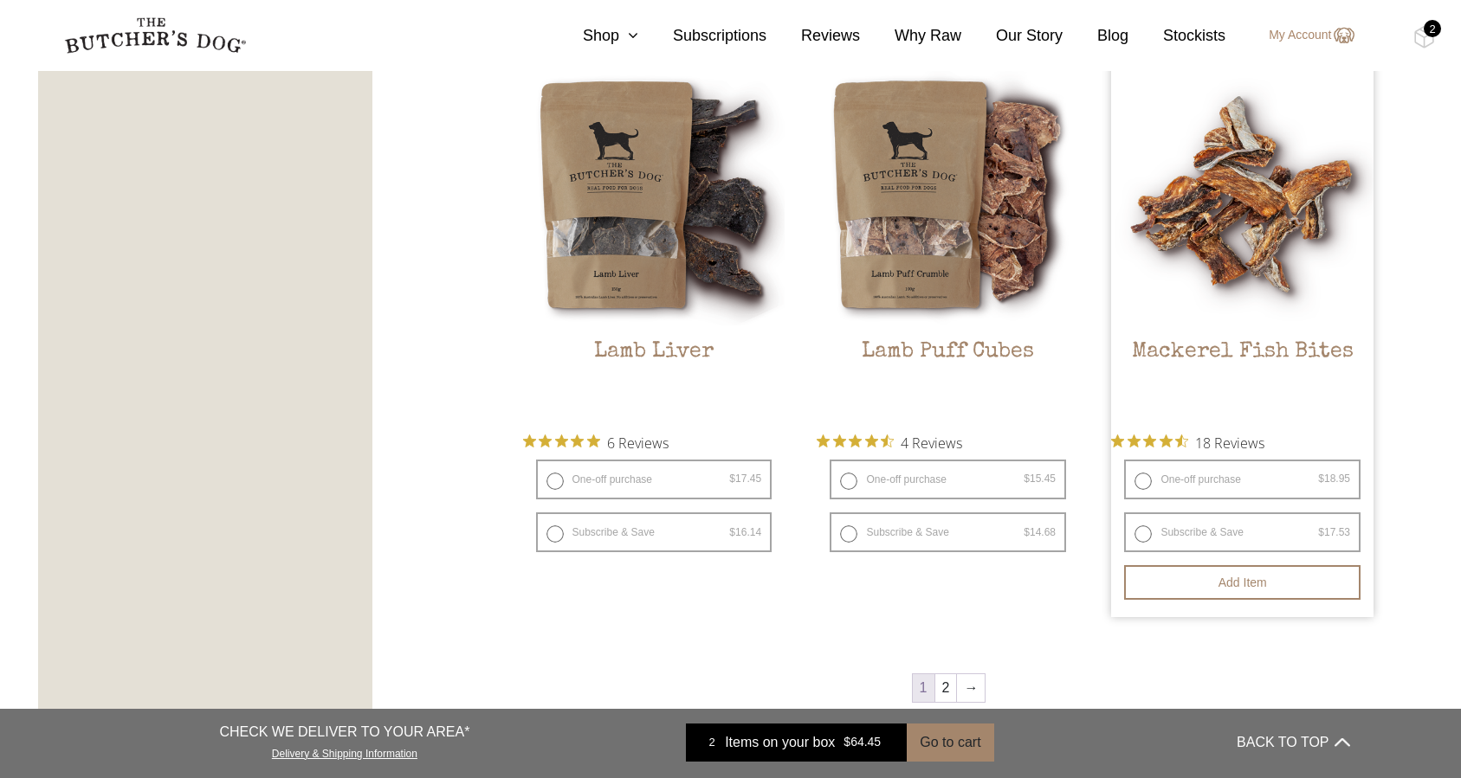
click at [1217, 475] on label "One-off purchase $ 18.95 — or subscribe and save 7.5%" at bounding box center [1242, 480] width 236 height 40
radio input "true"
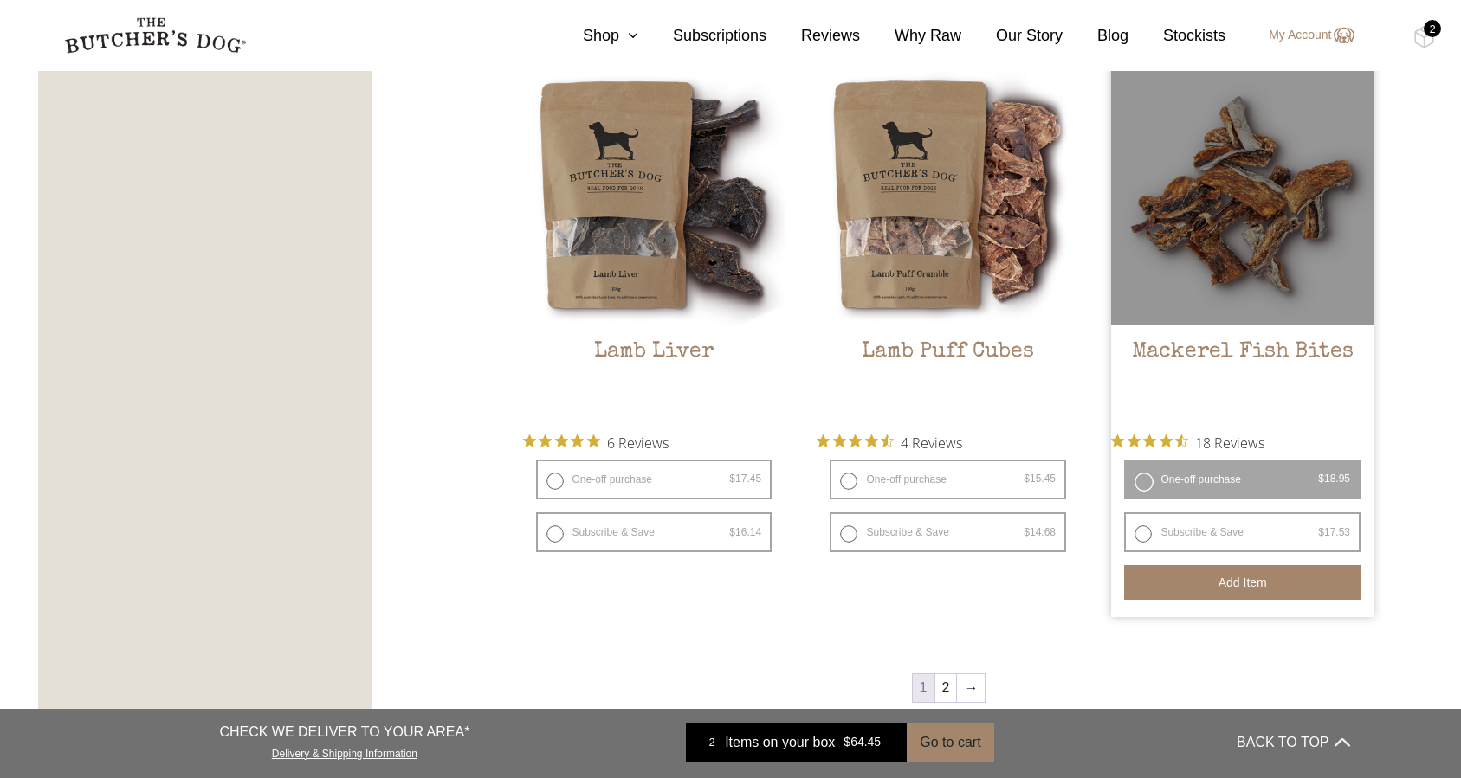
click at [1245, 588] on button "Add item" at bounding box center [1242, 582] width 236 height 35
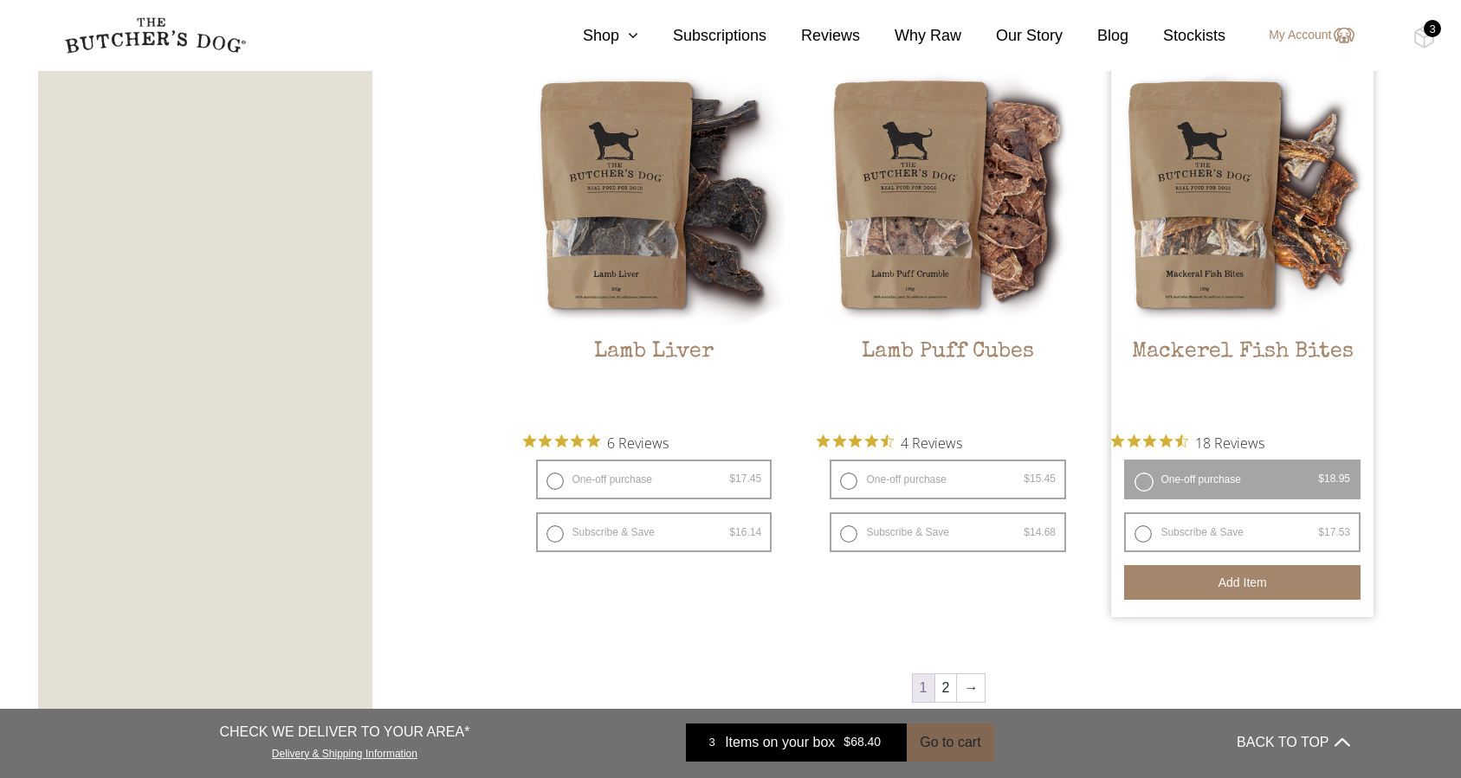
click at [949, 743] on button "Go to cart" at bounding box center [950, 743] width 87 height 38
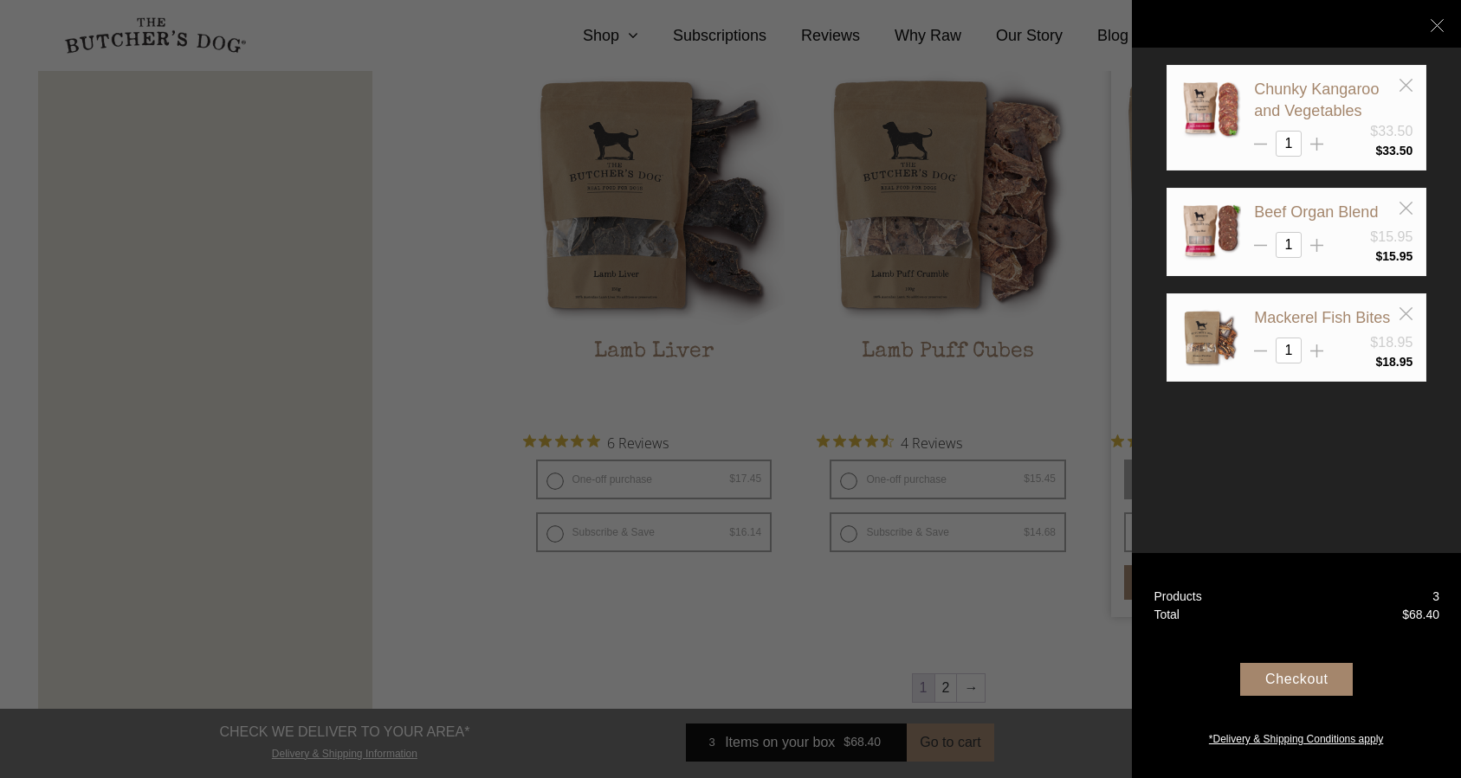
click at [1300, 686] on div "Checkout" at bounding box center [1296, 679] width 113 height 33
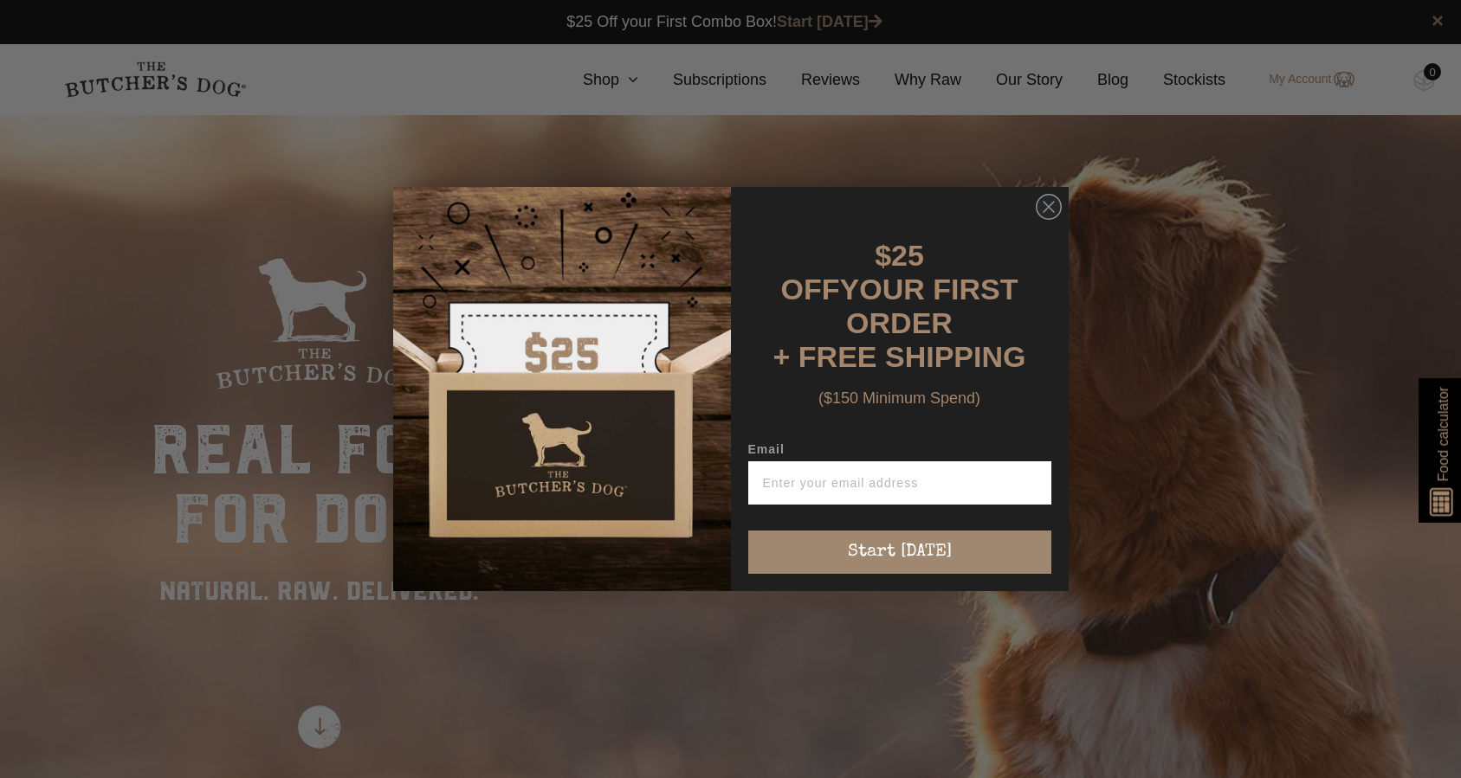
scroll to position [1, 0]
click at [1050, 220] on circle "Close dialog" at bounding box center [1048, 207] width 25 height 25
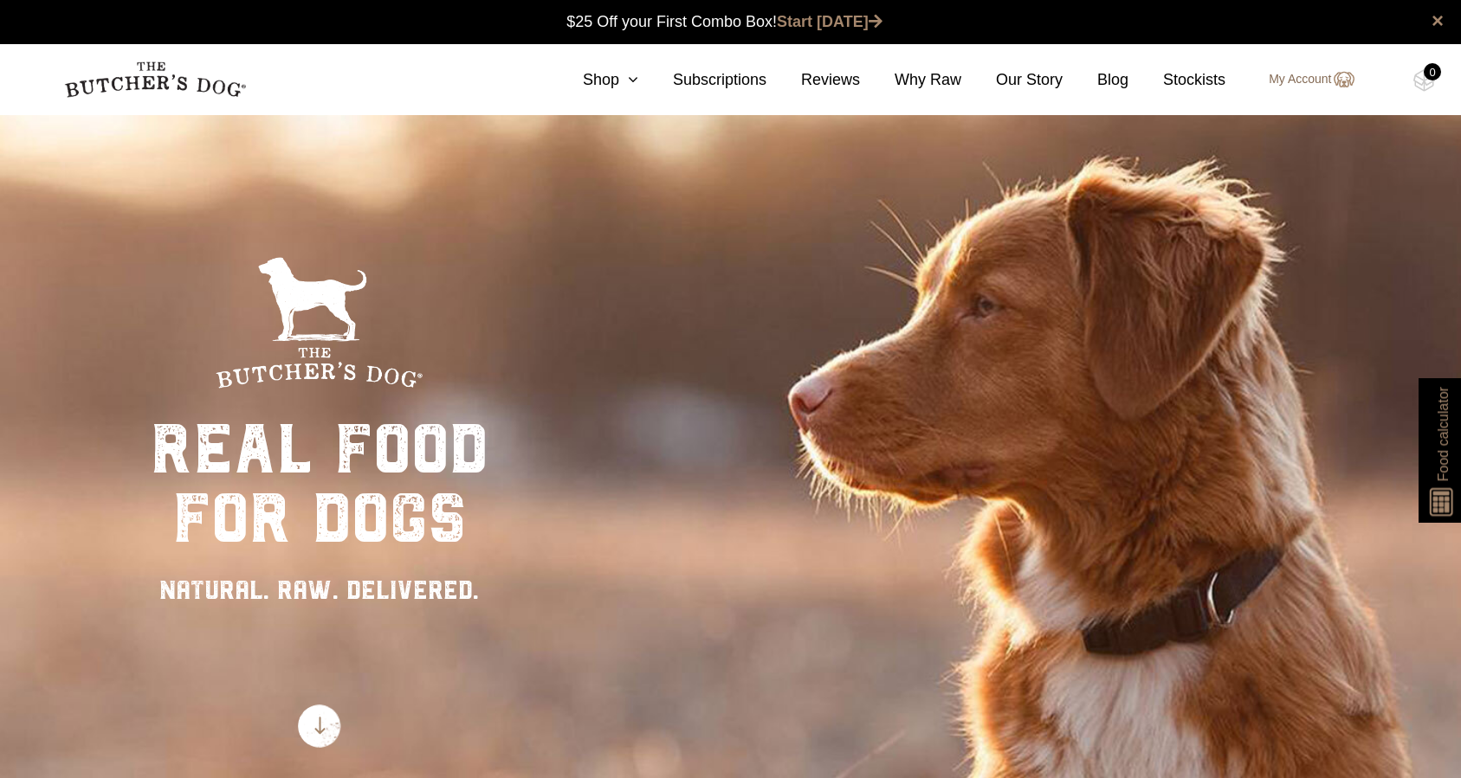
click at [1336, 78] on img at bounding box center [1343, 79] width 23 height 21
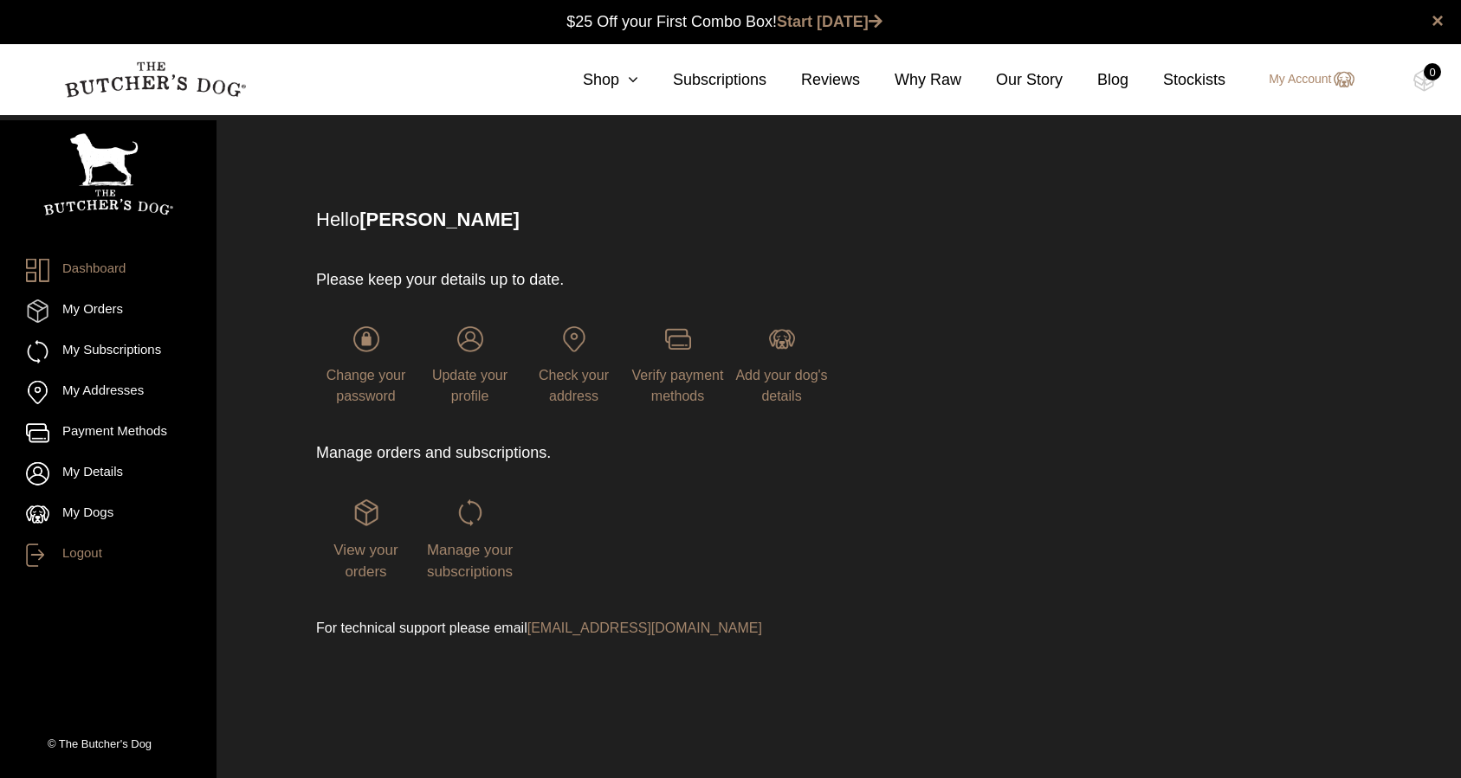
click at [90, 552] on link "Logout" at bounding box center [108, 555] width 165 height 23
